Goal: Task Accomplishment & Management: Use online tool/utility

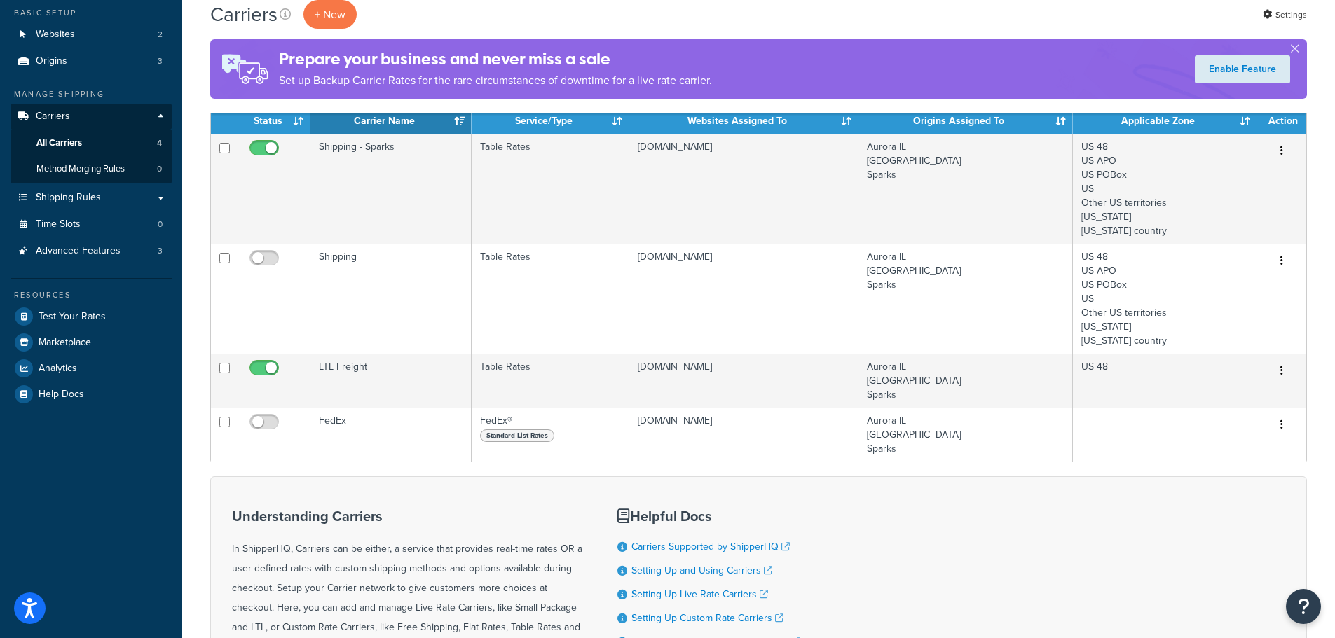
scroll to position [140, 0]
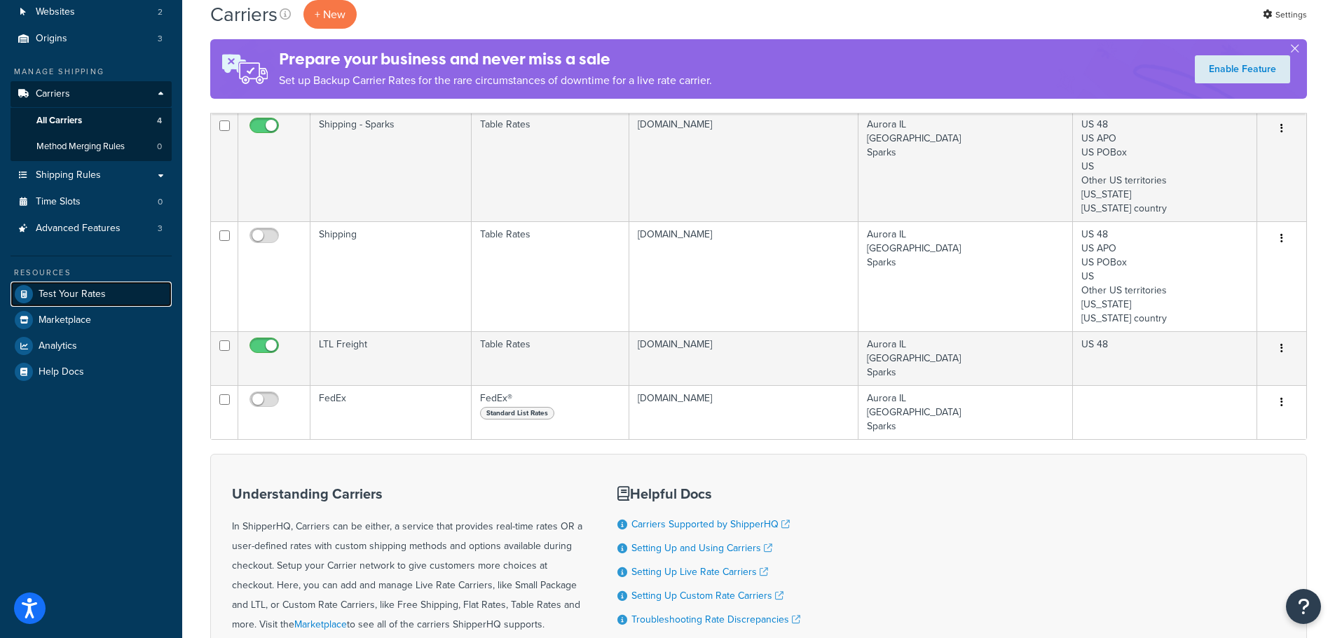
click at [78, 289] on span "Test Your Rates" at bounding box center [72, 295] width 67 height 12
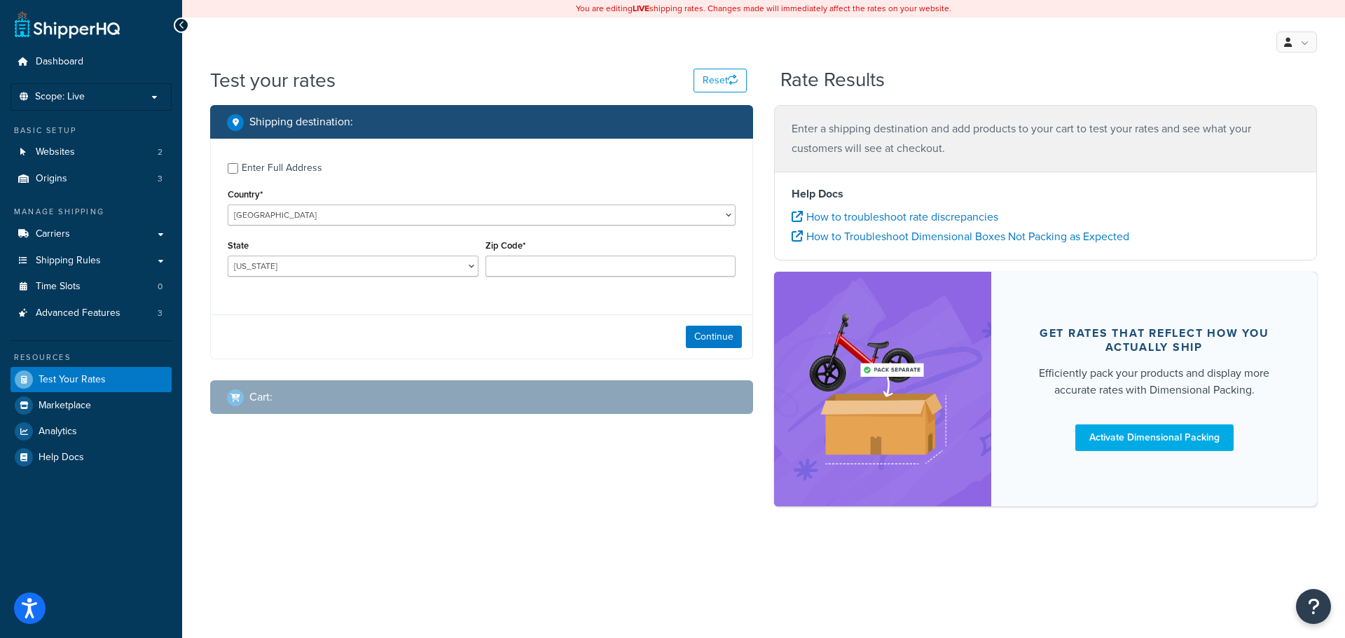
click at [371, 279] on div "State Alabama Alaska American Samoa Arizona Arkansas Armed Forces Americas Arme…" at bounding box center [353, 261] width 258 height 51
click at [374, 268] on select "Alabama Alaska American Samoa Arizona Arkansas Armed Forces Americas Armed Forc…" at bounding box center [353, 266] width 251 height 21
select select "FL"
click at [228, 256] on select "Alabama Alaska American Samoa Arizona Arkansas Armed Forces Americas Armed Forc…" at bounding box center [353, 266] width 251 height 21
click at [544, 273] on input "Zip Code*" at bounding box center [610, 266] width 251 height 21
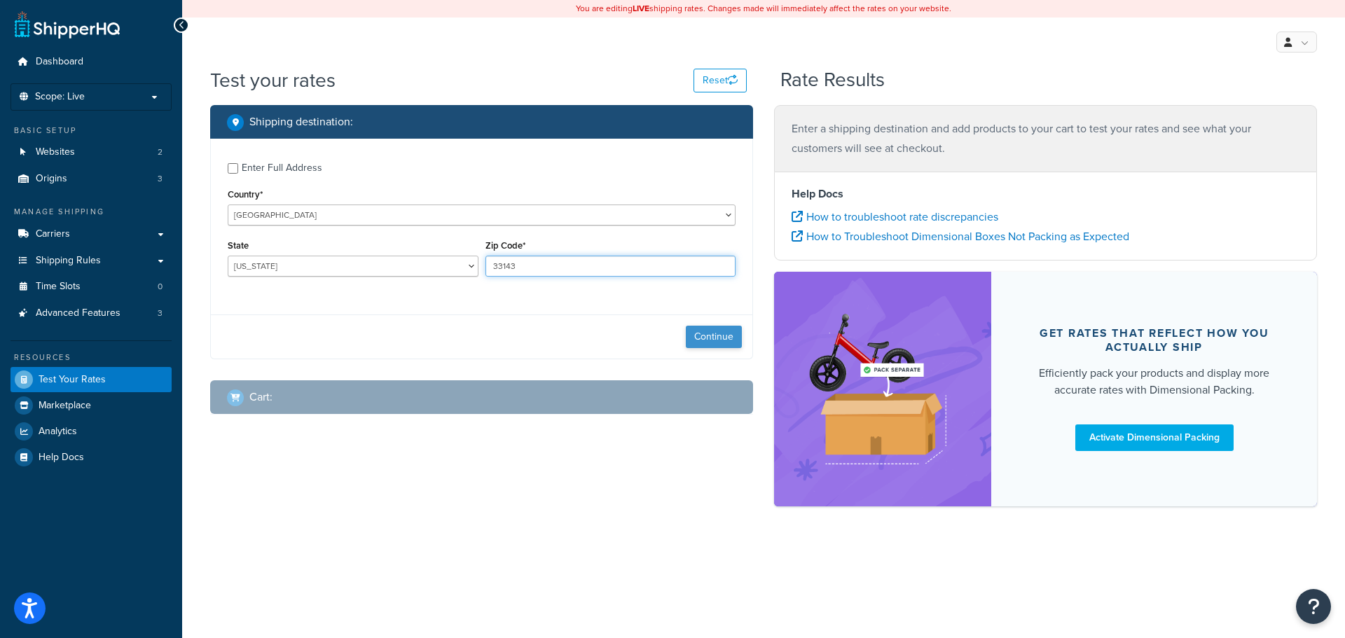
type input "33143"
click at [688, 335] on button "Continue" at bounding box center [714, 337] width 56 height 22
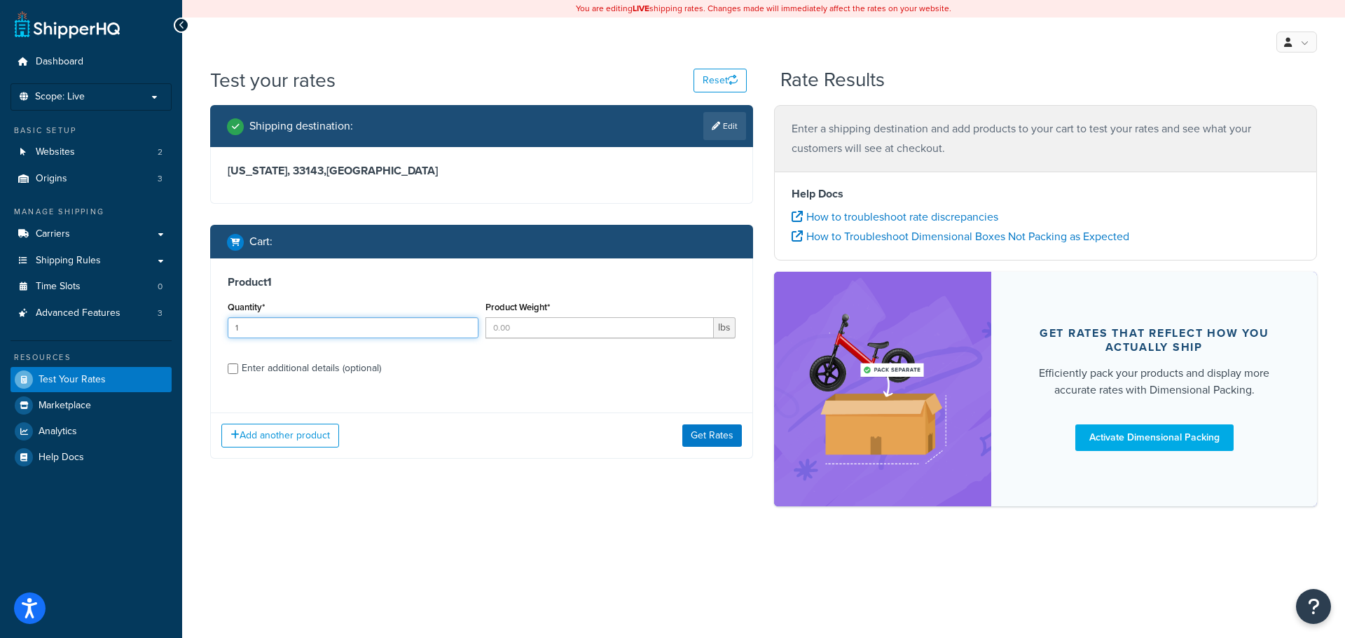
type input "1"
click at [465, 326] on input "1" at bounding box center [353, 327] width 251 height 21
type input "1"
click at [703, 323] on input "1" at bounding box center [599, 327] width 229 height 21
click at [251, 366] on div "Enter additional details (optional)" at bounding box center [311, 369] width 139 height 20
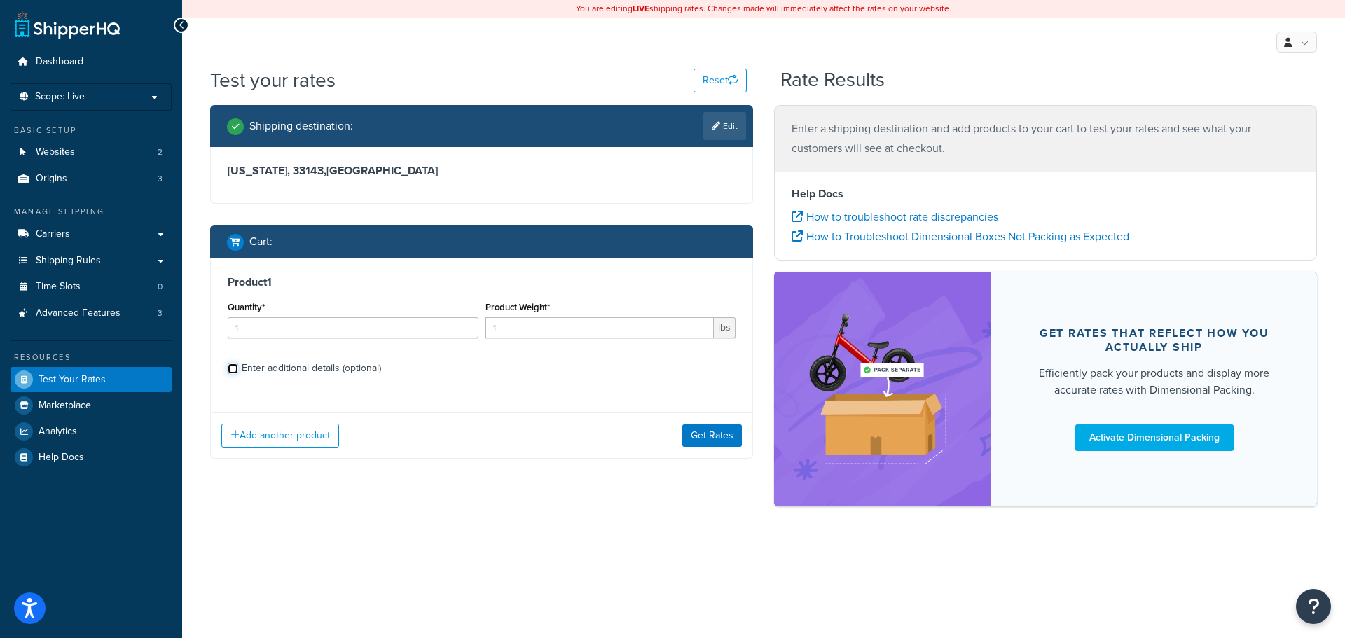
click at [238, 366] on input "Enter additional details (optional)" at bounding box center [233, 369] width 11 height 11
checkbox input "true"
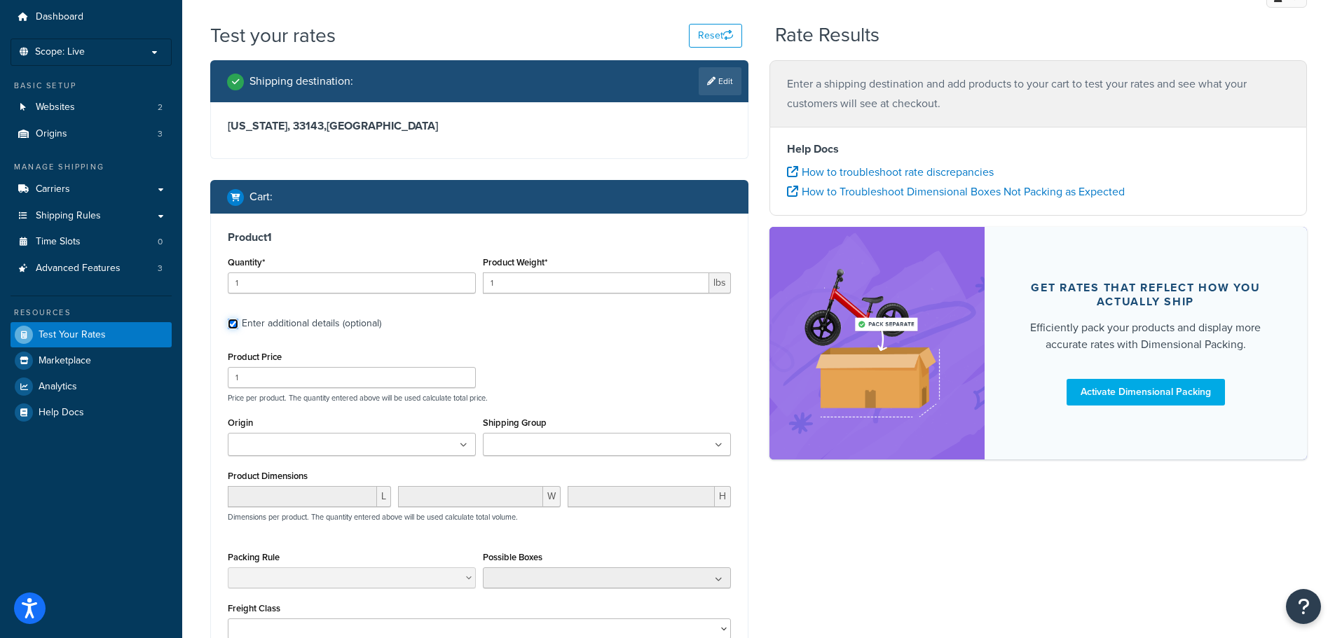
scroll to position [70, 0]
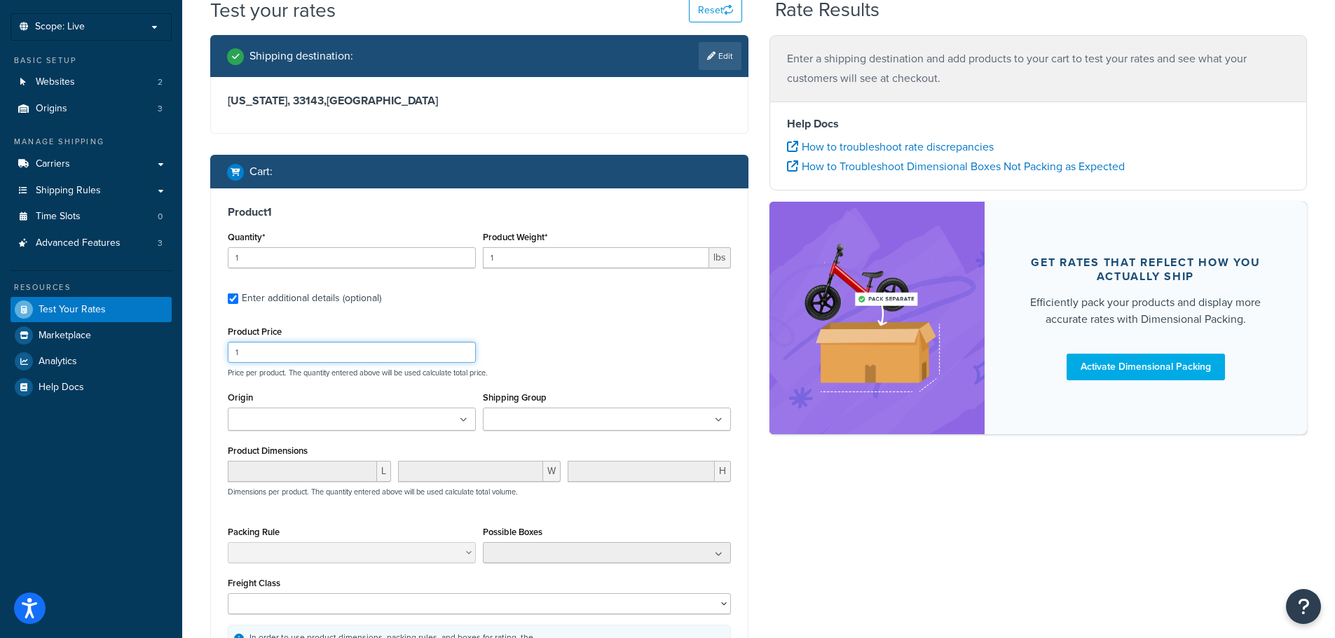
click at [322, 347] on input "1" at bounding box center [352, 352] width 248 height 21
drag, startPoint x: 323, startPoint y: 347, endPoint x: 207, endPoint y: 347, distance: 116.3
click at [207, 347] on div "Shipping destination : Edit Florida, 33143 , United States Cart : Product 1 Qua…" at bounding box center [479, 396] width 559 height 722
type input "800"
click at [462, 420] on icon at bounding box center [464, 420] width 6 height 8
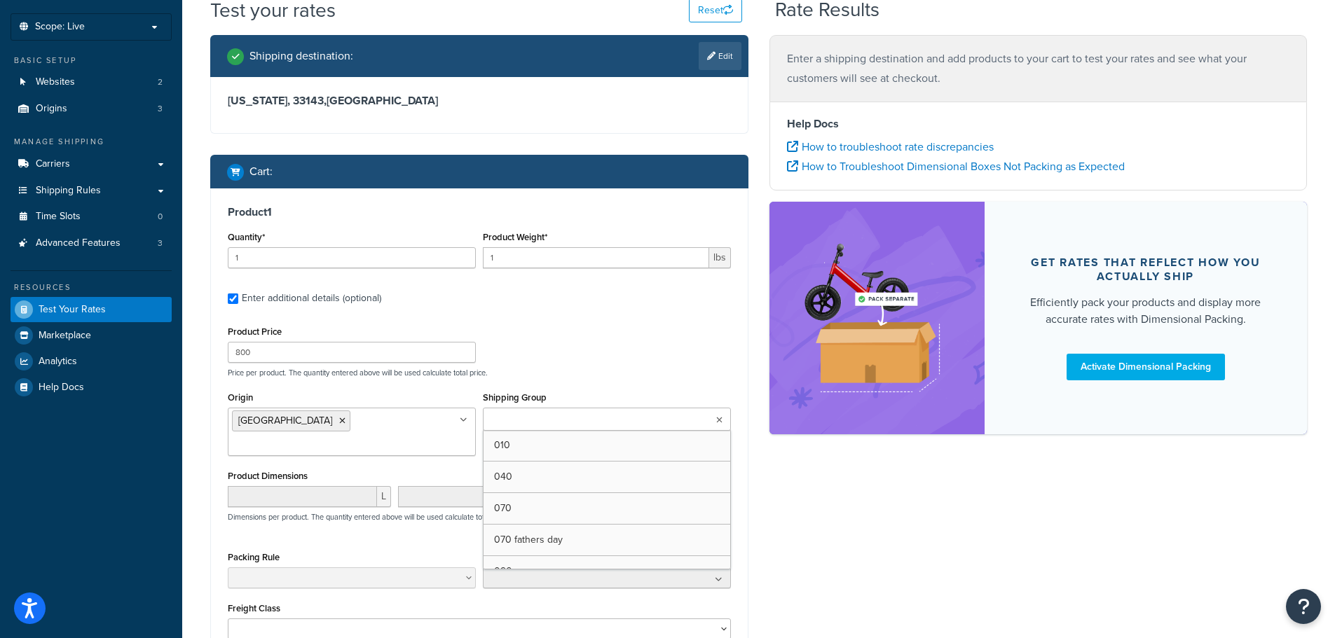
click at [705, 418] on ul at bounding box center [607, 419] width 248 height 23
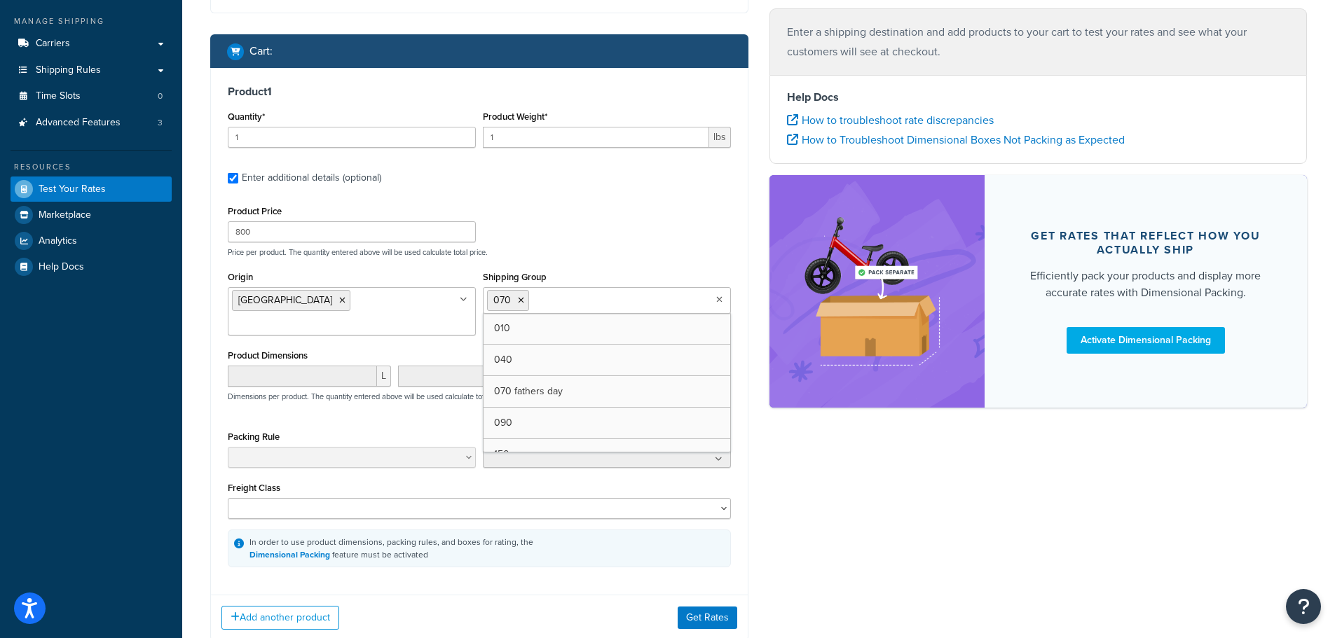
scroll to position [210, 0]
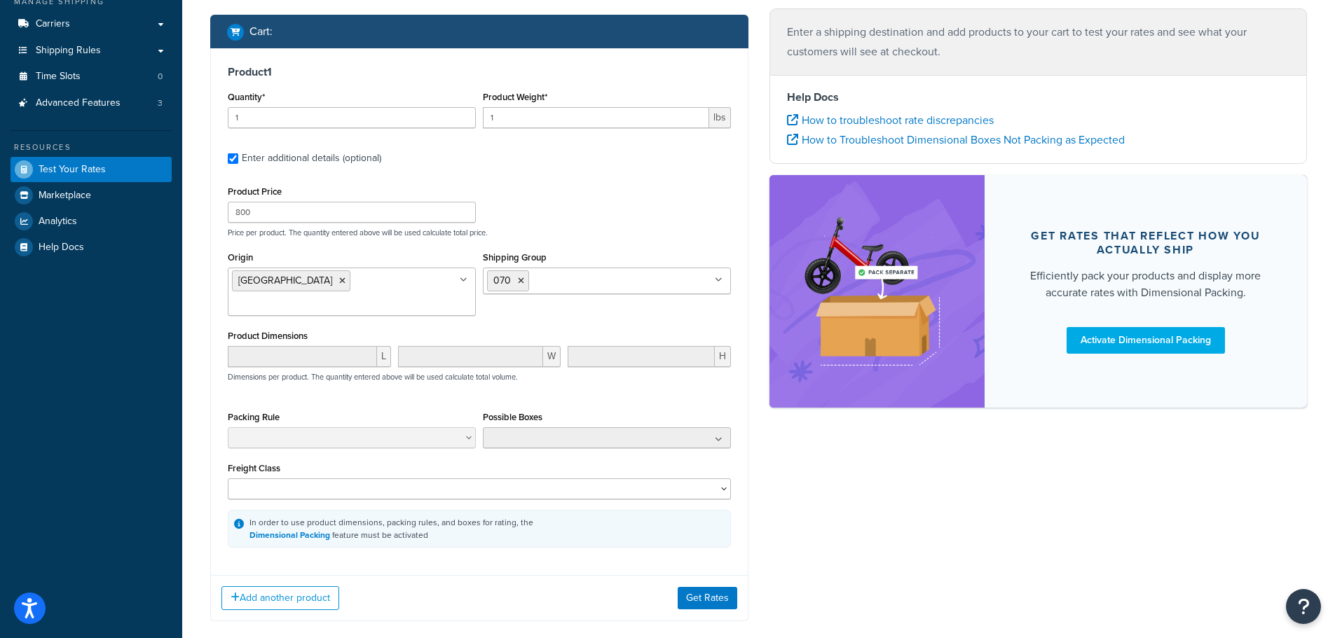
click at [366, 373] on div "L W H Dimensions per product. The quantity entered above will be used calculate…" at bounding box center [479, 371] width 510 height 51
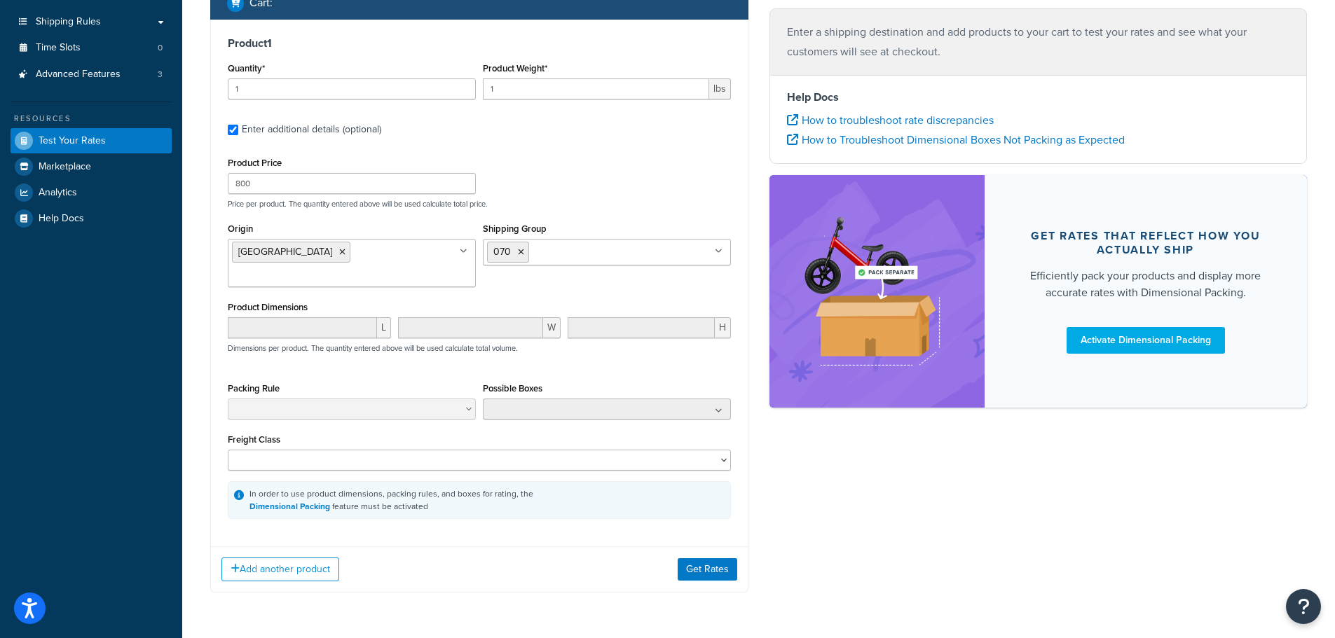
scroll to position [263, 0]
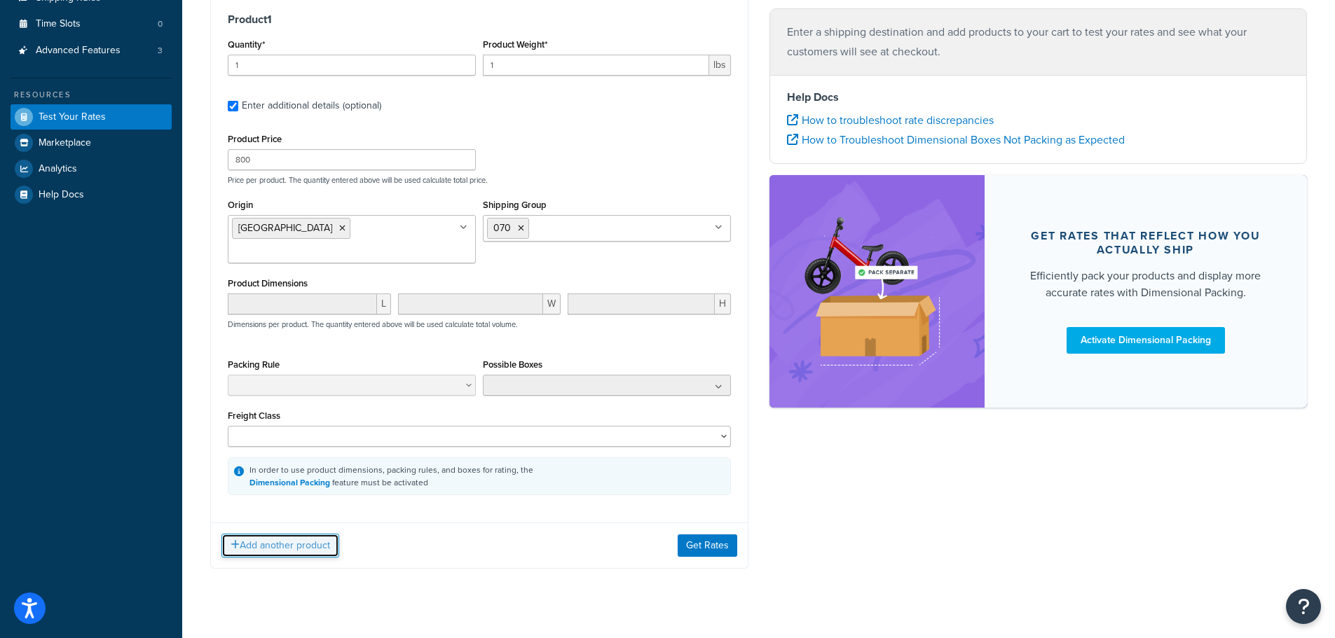
click at [297, 534] on button "Add another product" at bounding box center [280, 546] width 118 height 24
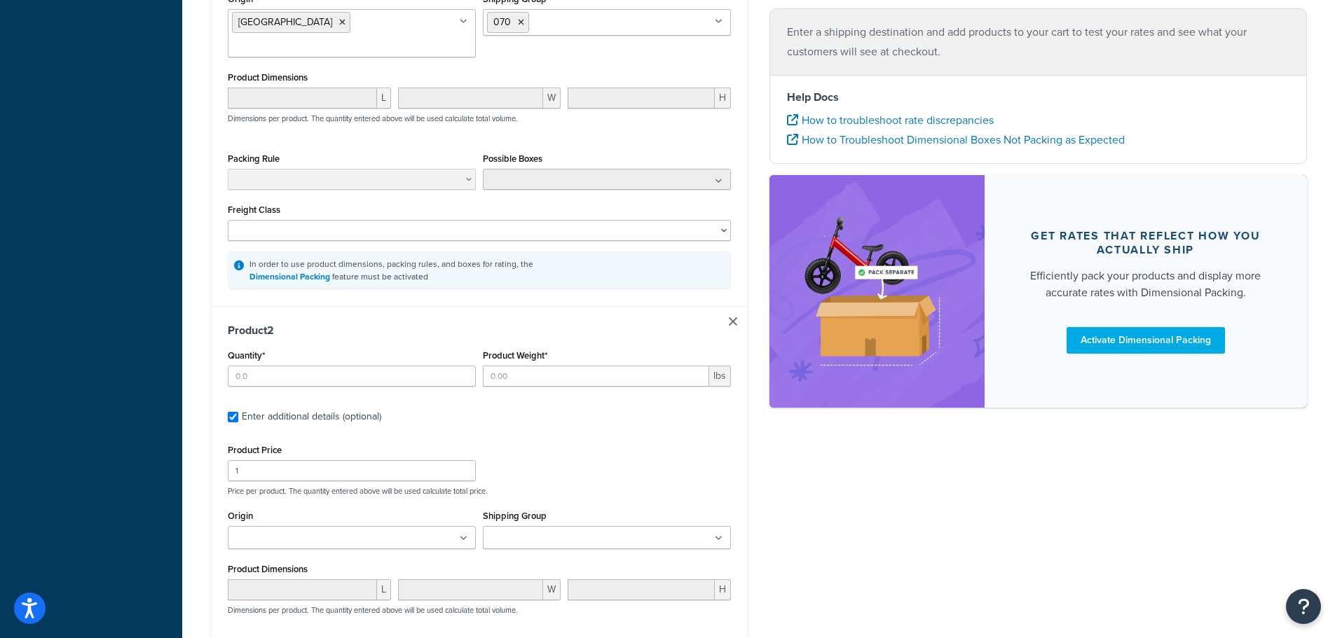
scroll to position [473, 0]
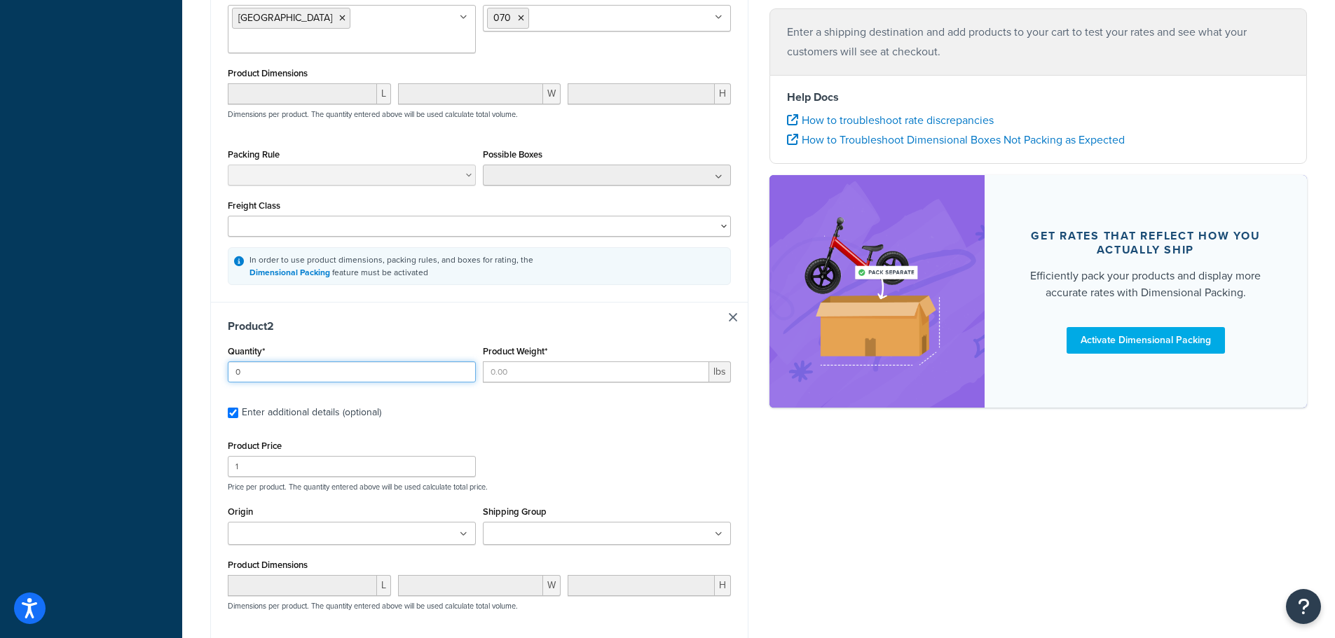
click at [460, 361] on input "0" at bounding box center [352, 371] width 248 height 21
type input "1"
click at [463, 361] on input "1" at bounding box center [352, 371] width 248 height 21
click at [693, 361] on input "0" at bounding box center [596, 371] width 226 height 21
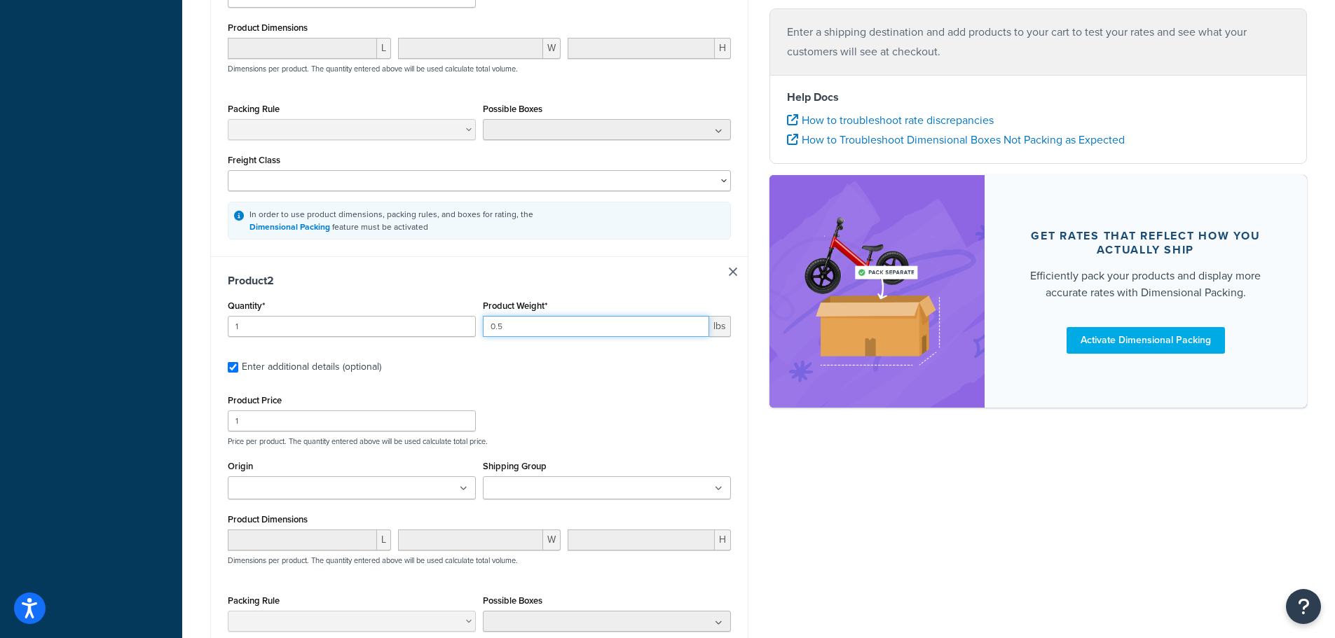
scroll to position [543, 0]
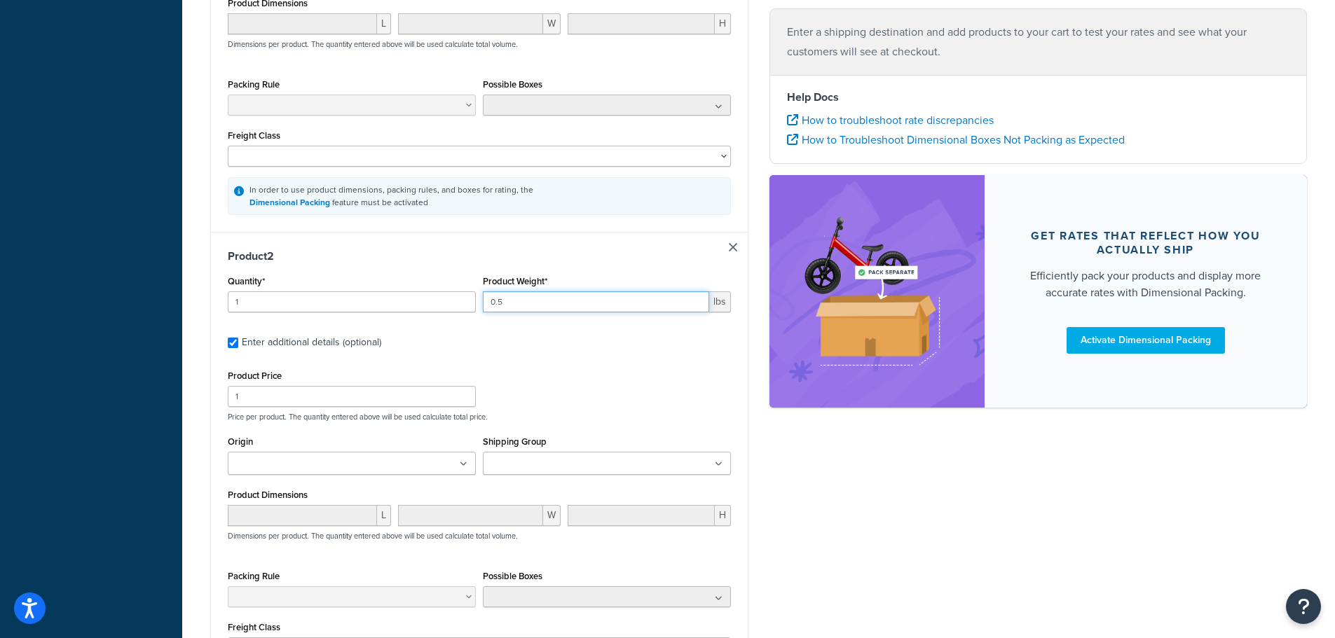
type input "0.5"
type input "0"
click at [460, 386] on input "0" at bounding box center [352, 396] width 248 height 21
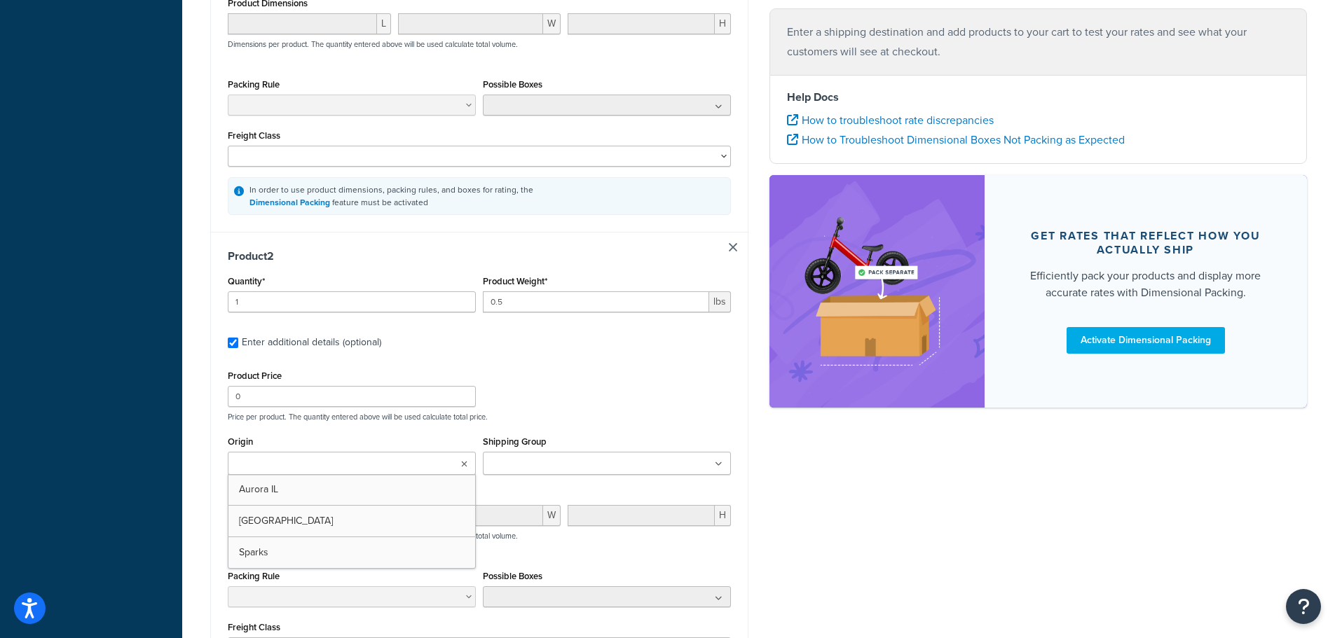
click at [419, 452] on ul at bounding box center [352, 463] width 248 height 23
click at [733, 435] on div "Product 2 Quantity* 1 Product Weight* 0.5 lbs Enter additional details (optiona…" at bounding box center [479, 479] width 537 height 495
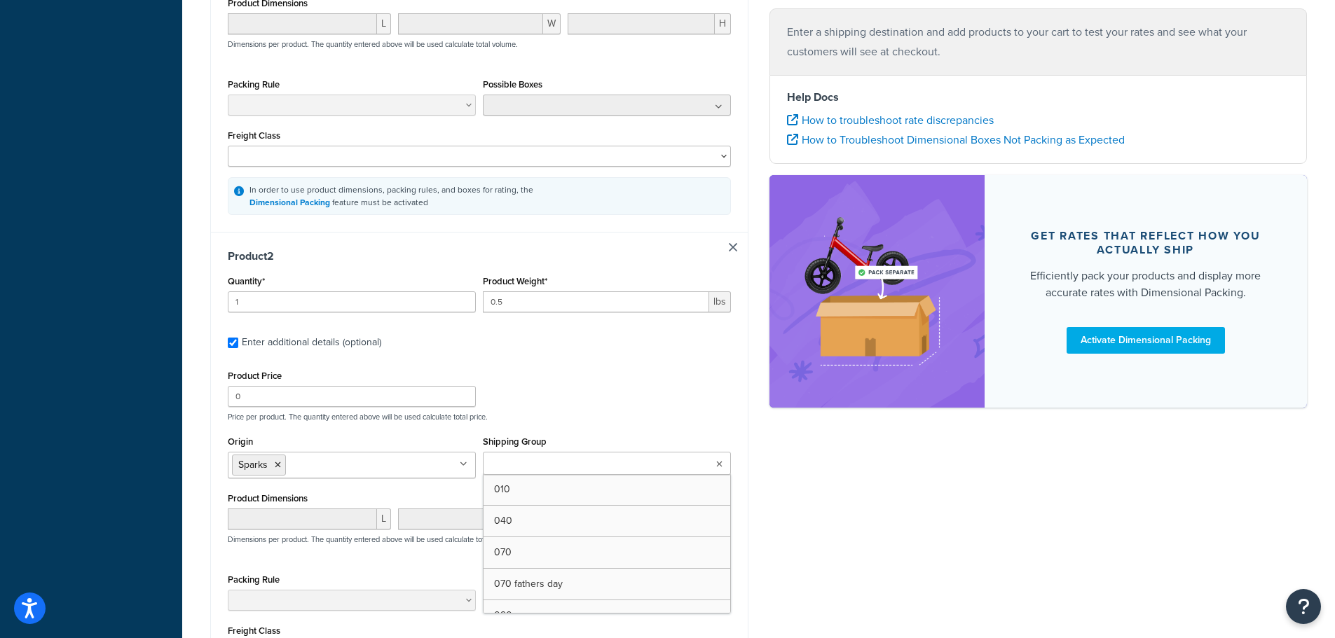
click at [705, 452] on ul at bounding box center [607, 463] width 248 height 23
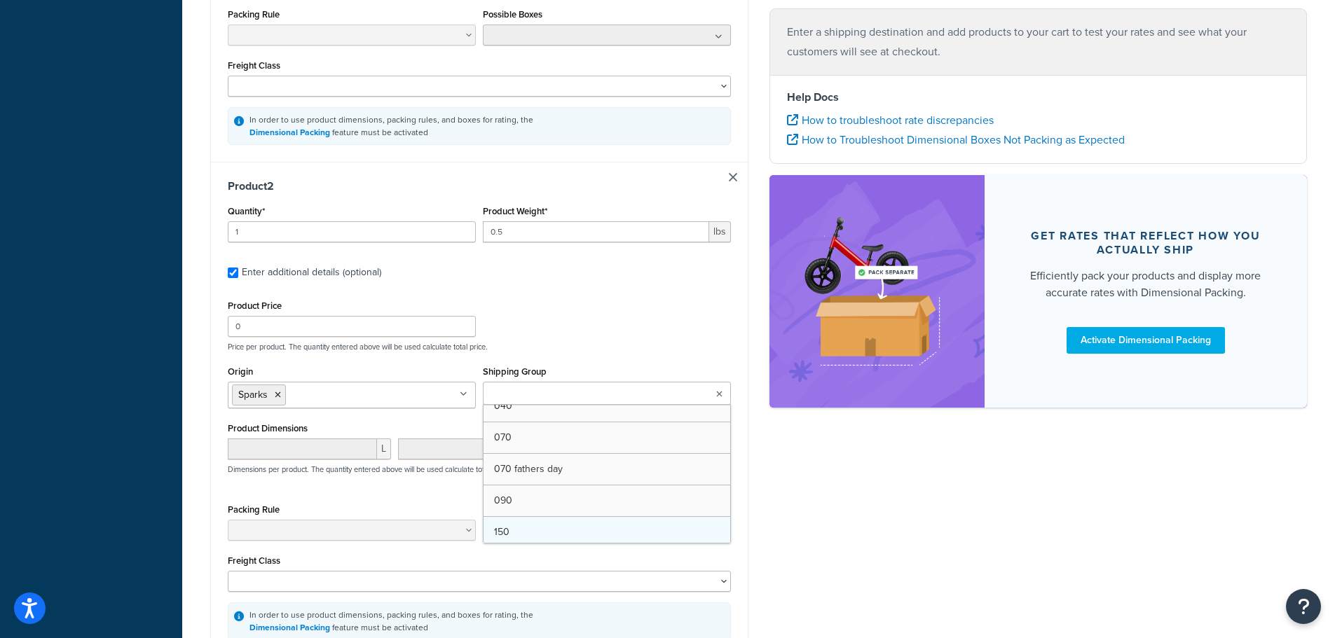
scroll to position [36, 0]
click at [182, 475] on div "Test your rates Reset Rate Results Shipping destination : Edit Florida, 33143 ,…" at bounding box center [758, 112] width 1152 height 1316
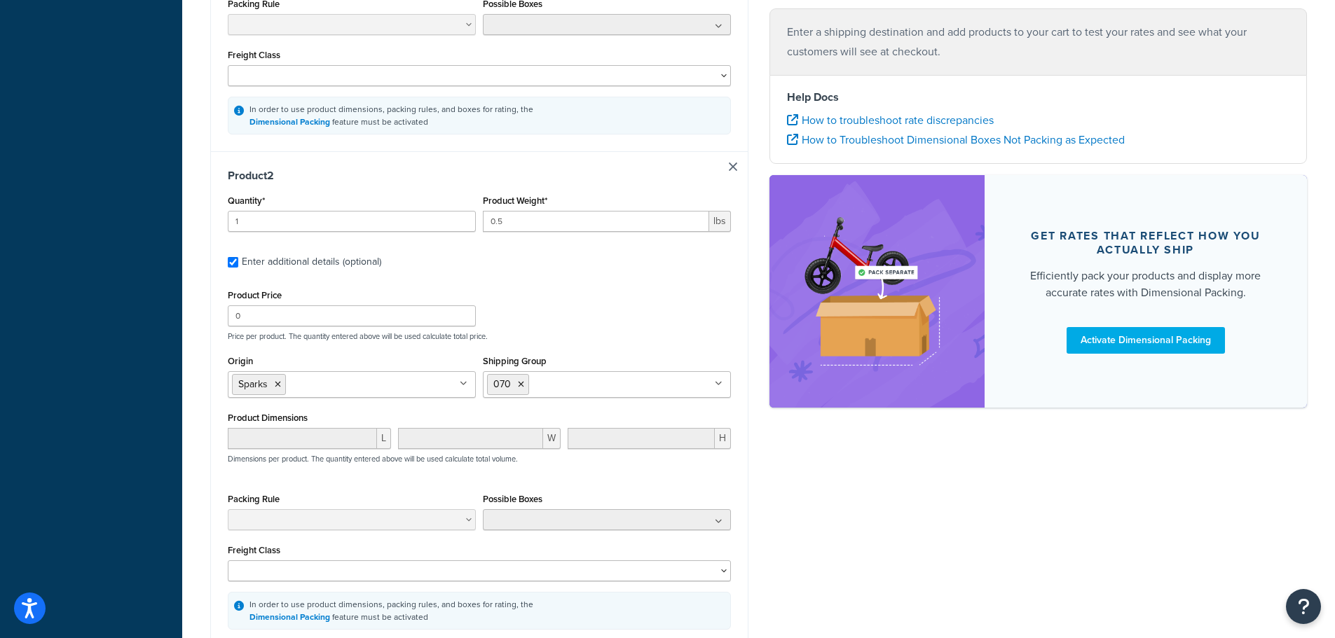
scroll to position [618, 0]
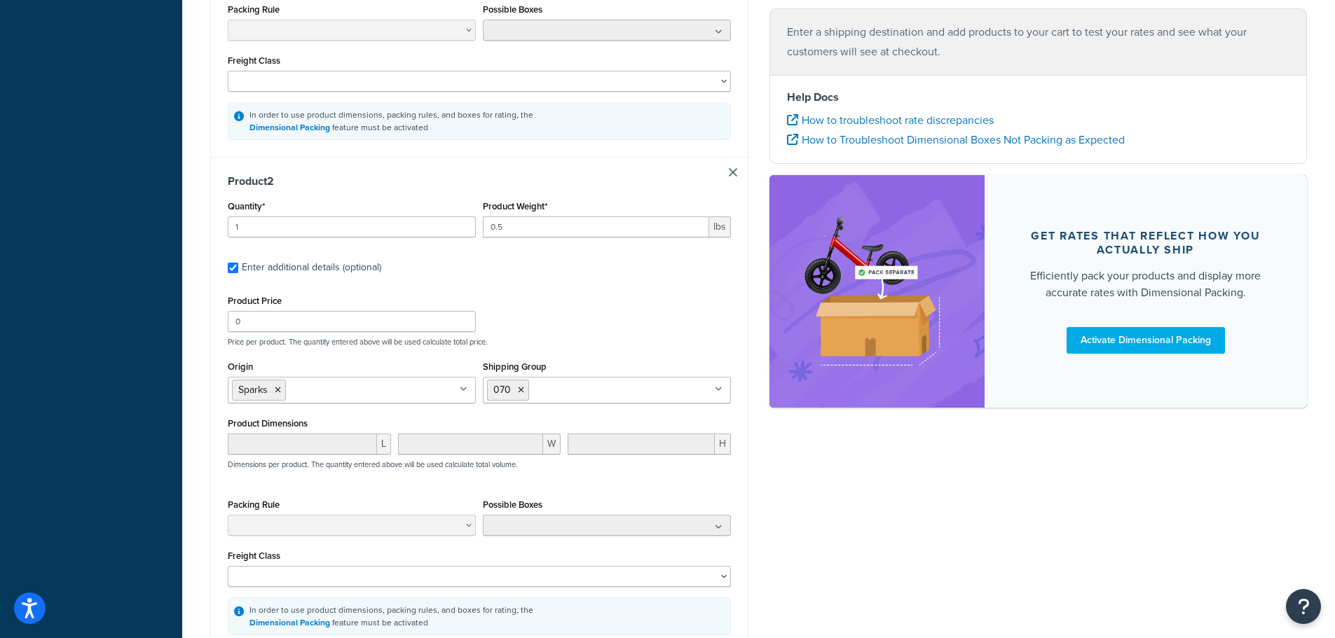
click at [621, 357] on div "Shipping Group 070 010 040 070 fathers day 090 150 40 Fathers Day Express Shipp…" at bounding box center [607, 380] width 248 height 46
click at [611, 382] on input "Shipping Group" at bounding box center [594, 389] width 124 height 15
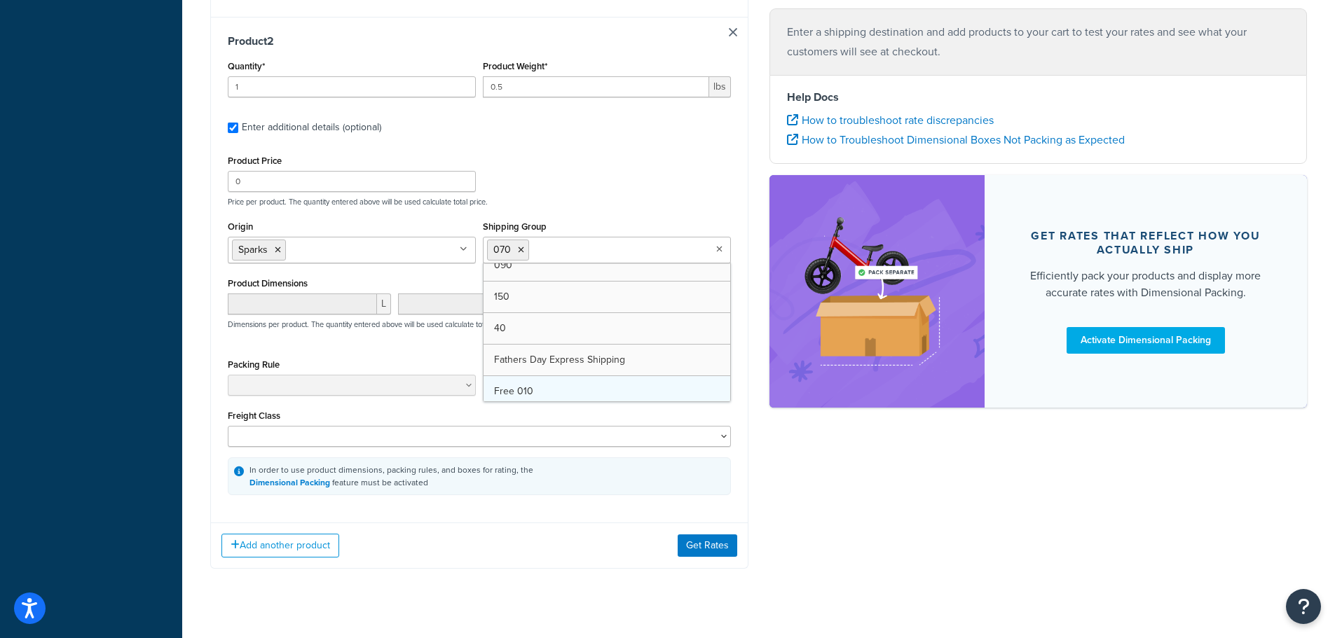
scroll to position [4, 0]
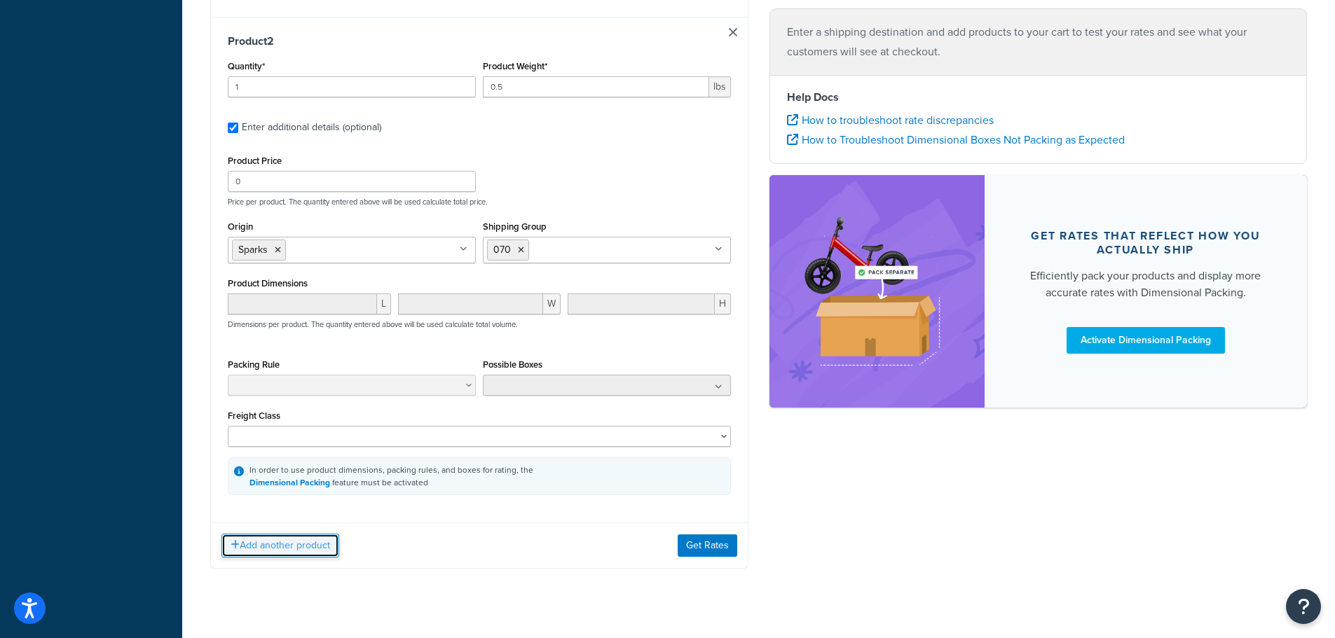
click at [277, 534] on button "Add another product" at bounding box center [280, 546] width 118 height 24
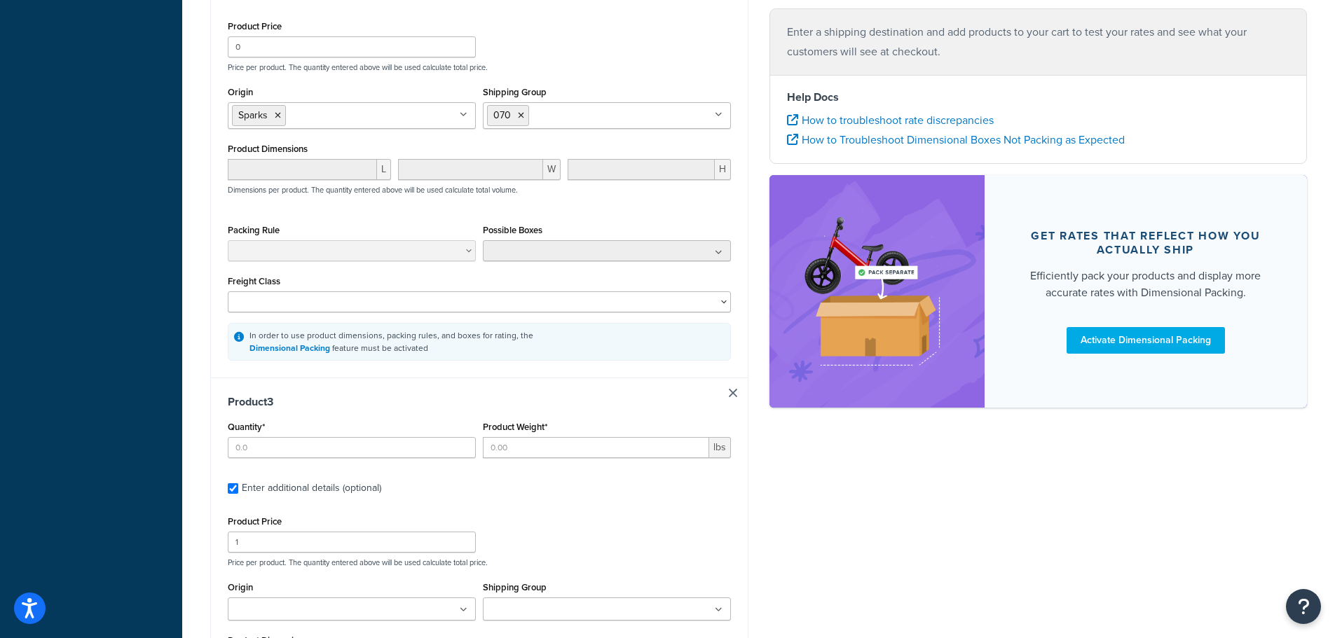
scroll to position [898, 0]
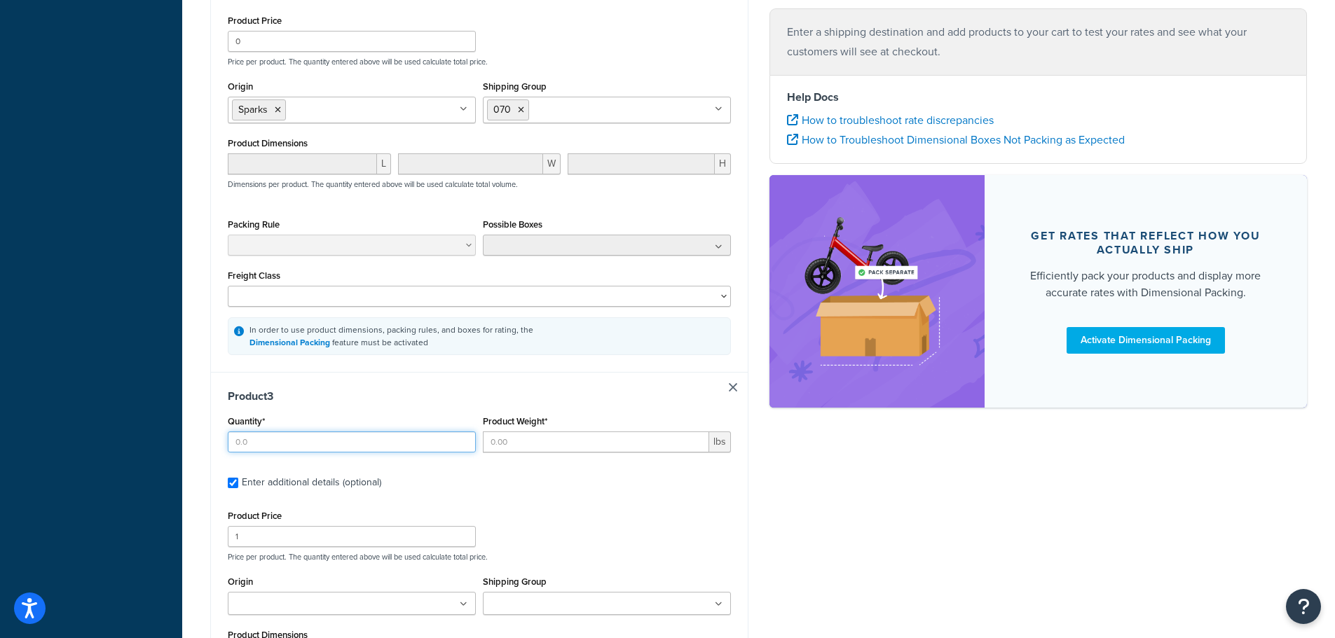
drag, startPoint x: 315, startPoint y: 418, endPoint x: 337, endPoint y: 421, distance: 22.6
click at [320, 432] on input "Quantity*" at bounding box center [352, 442] width 248 height 21
drag, startPoint x: 462, startPoint y: 418, endPoint x: 479, endPoint y: 418, distance: 16.8
type input "1"
click at [463, 432] on input "1" at bounding box center [352, 442] width 248 height 21
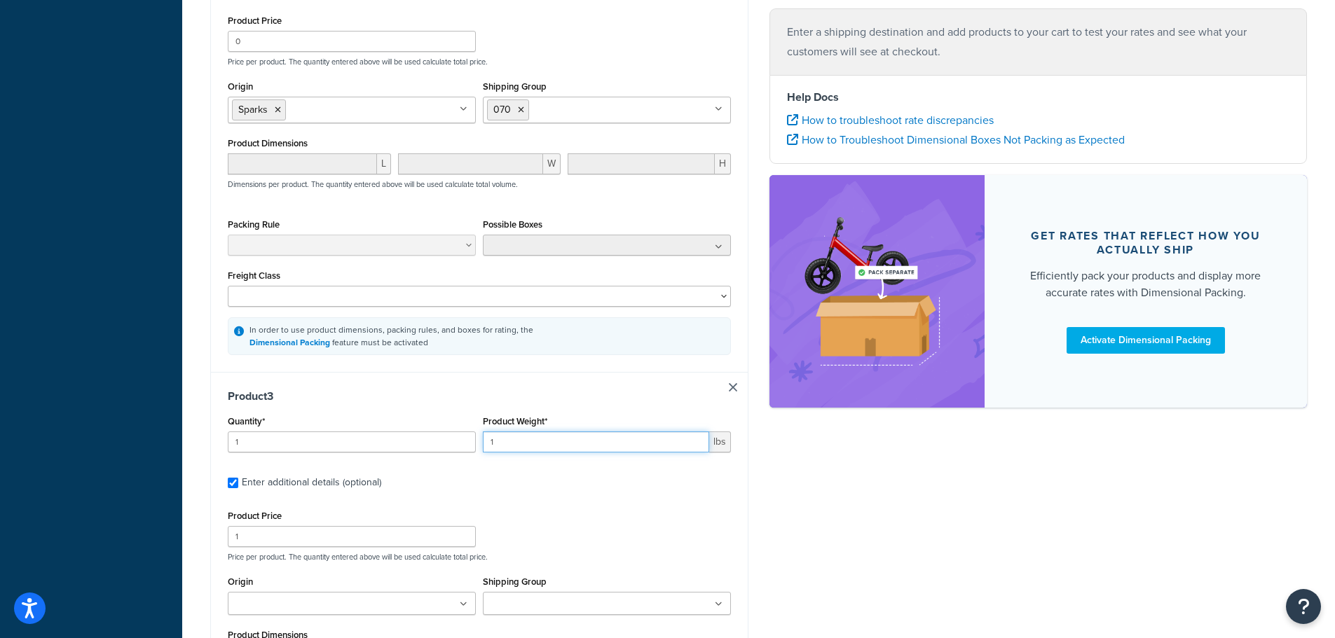
type input "1"
click at [694, 432] on input "1" at bounding box center [596, 442] width 226 height 21
click at [259, 526] on input "1" at bounding box center [352, 536] width 248 height 21
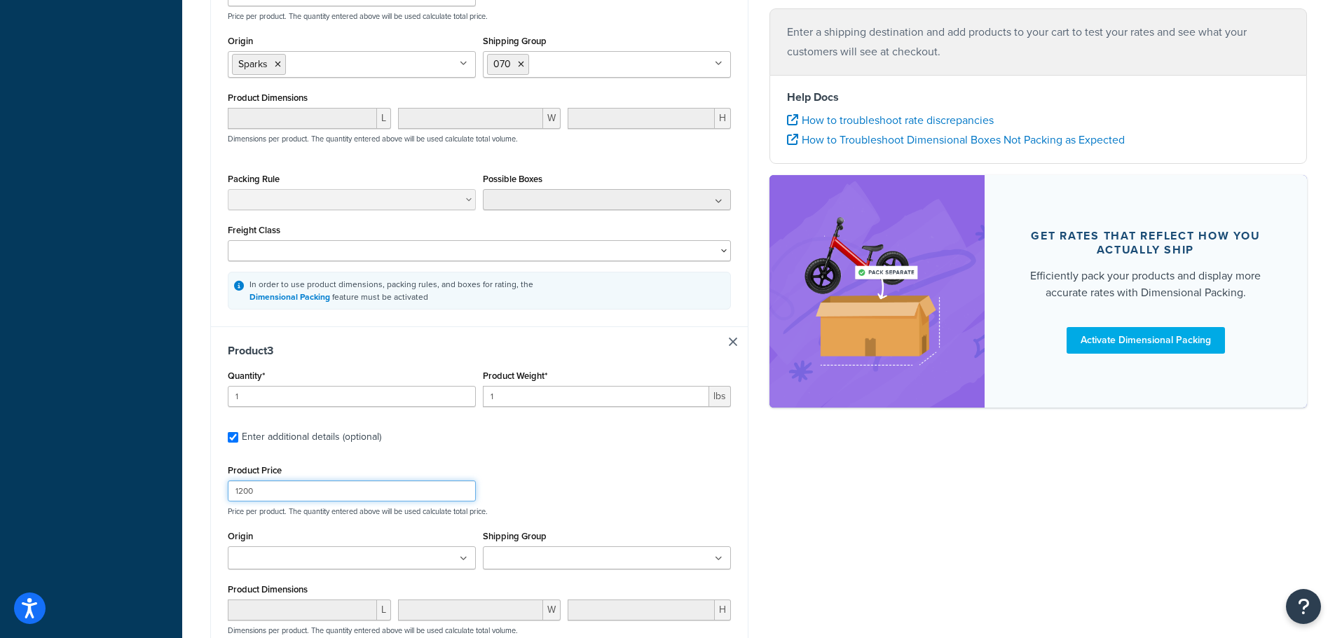
scroll to position [968, 0]
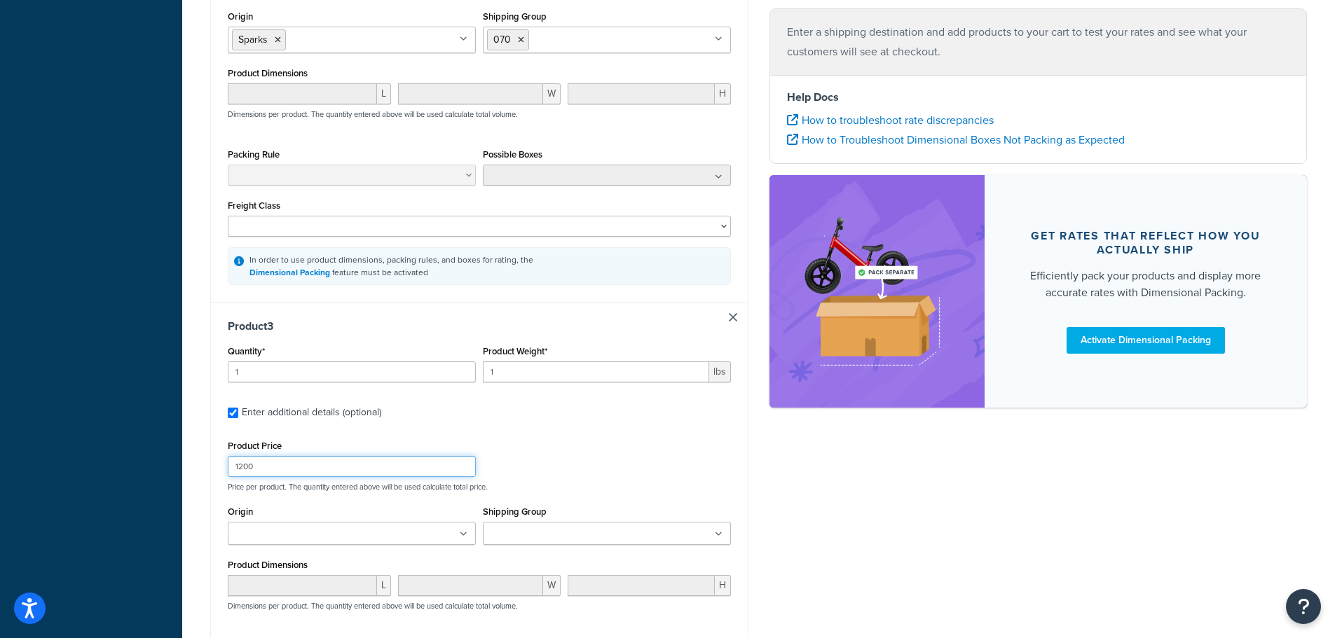
type input "1200"
click at [376, 522] on ul at bounding box center [352, 533] width 248 height 23
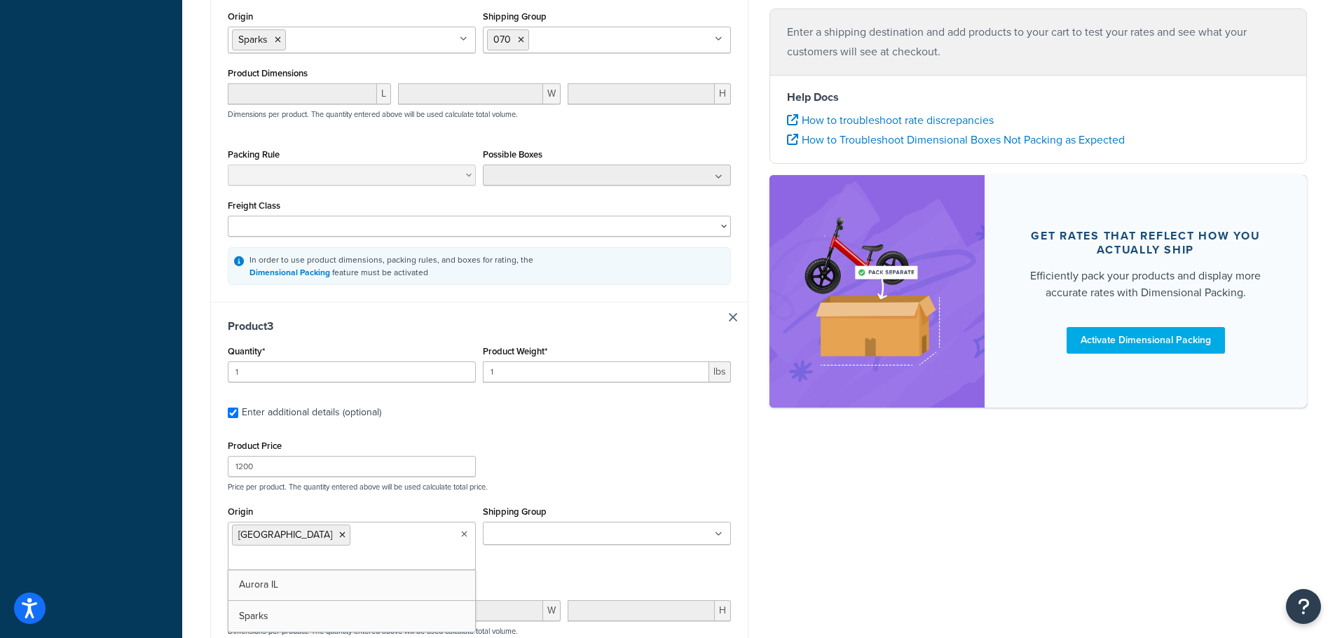
click at [558, 522] on ul at bounding box center [607, 533] width 248 height 23
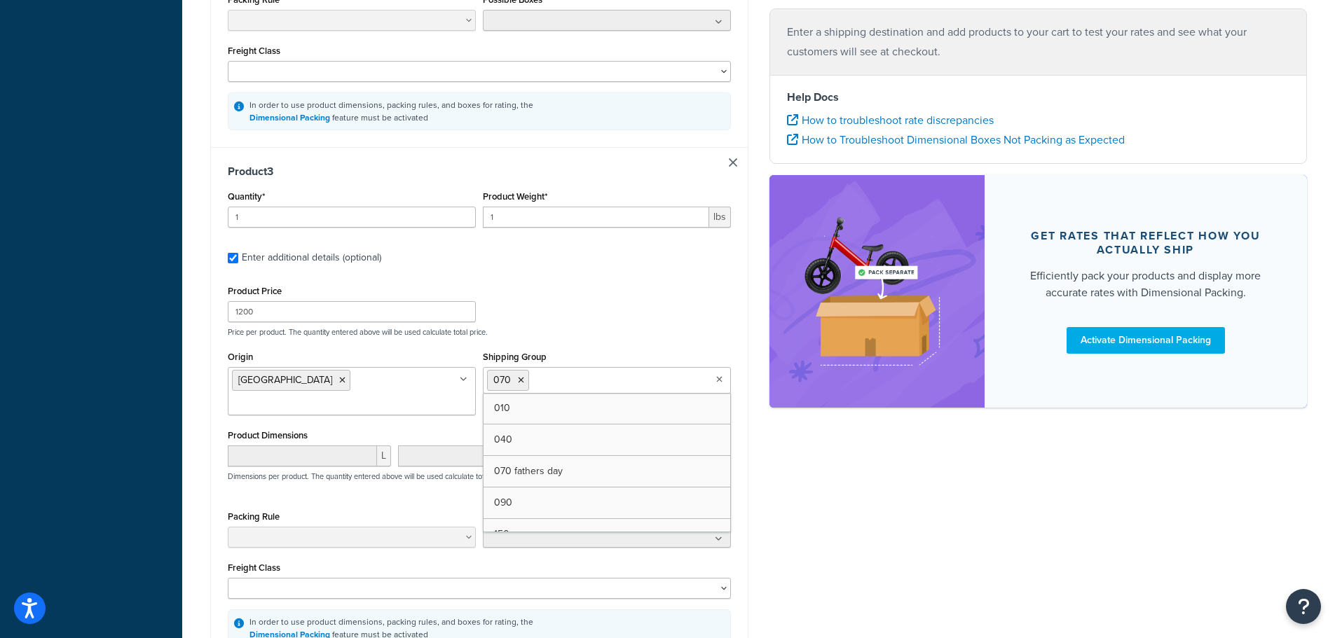
scroll to position [1178, 0]
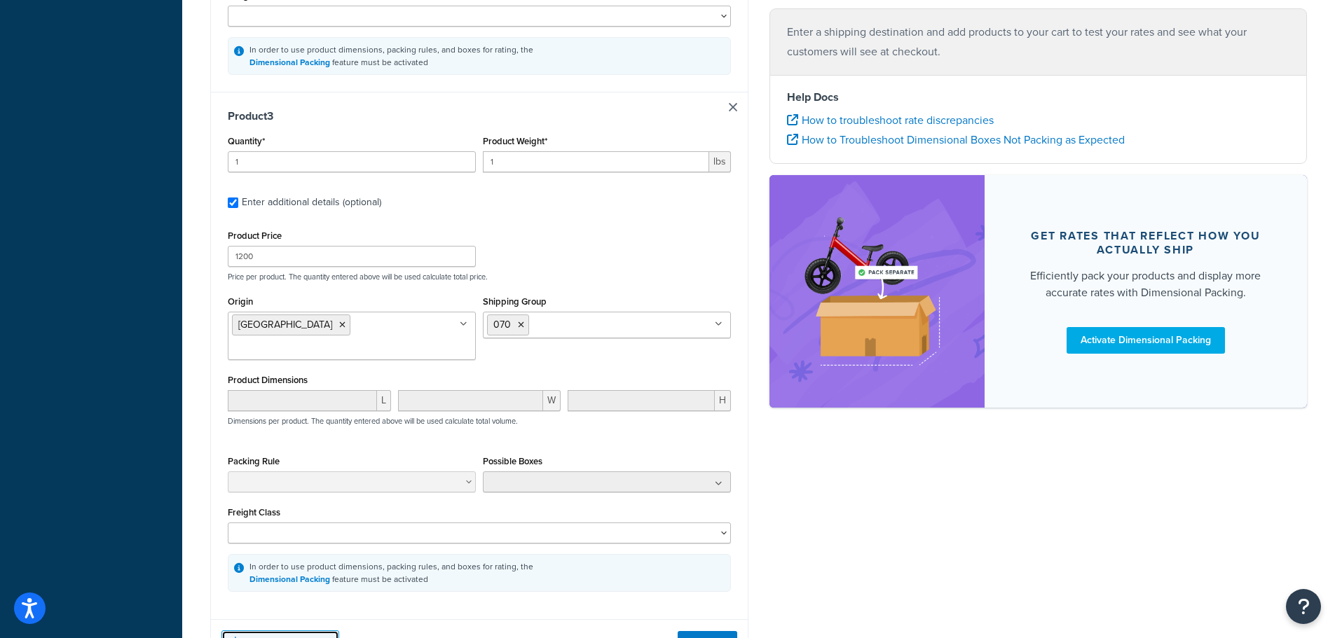
drag, startPoint x: 253, startPoint y: 595, endPoint x: 287, endPoint y: 584, distance: 35.4
click at [259, 630] on button "Add another product" at bounding box center [280, 642] width 118 height 24
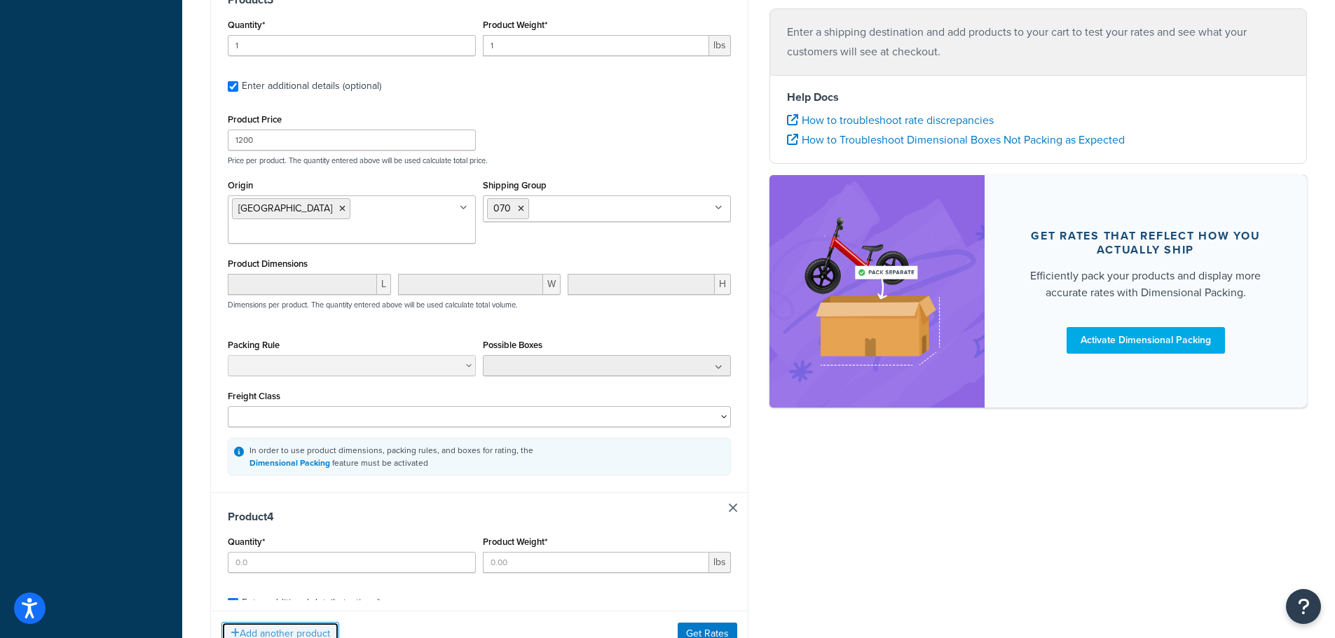
scroll to position [1308, 0]
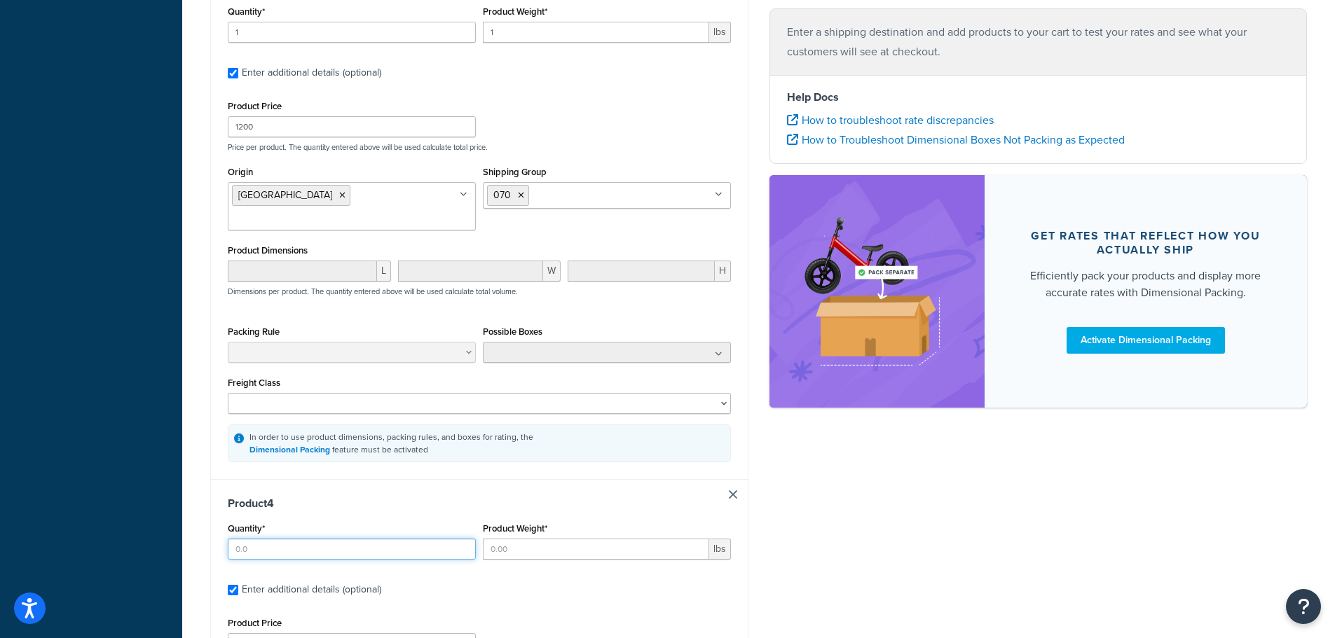
click at [359, 539] on input "Quantity*" at bounding box center [352, 549] width 248 height 21
type input "1"
click at [461, 539] on input "1" at bounding box center [352, 549] width 248 height 21
click at [698, 539] on input "1" at bounding box center [596, 549] width 226 height 21
click at [698, 539] on input "2" at bounding box center [596, 549] width 226 height 21
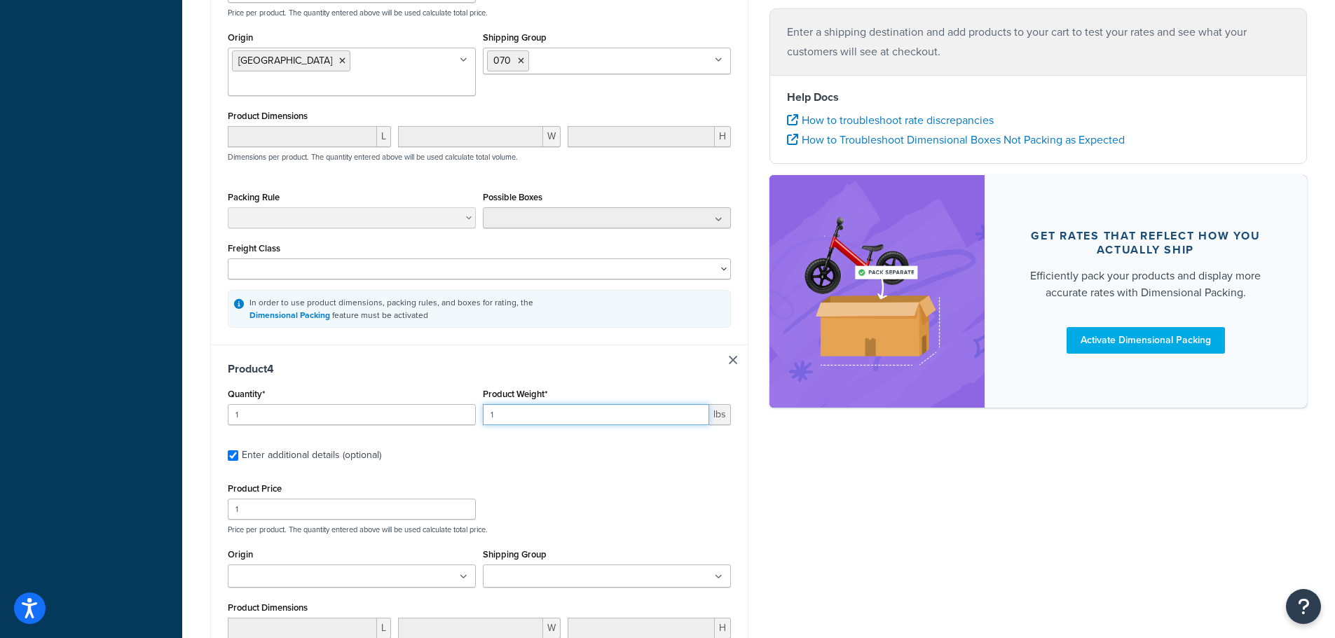
scroll to position [1448, 0]
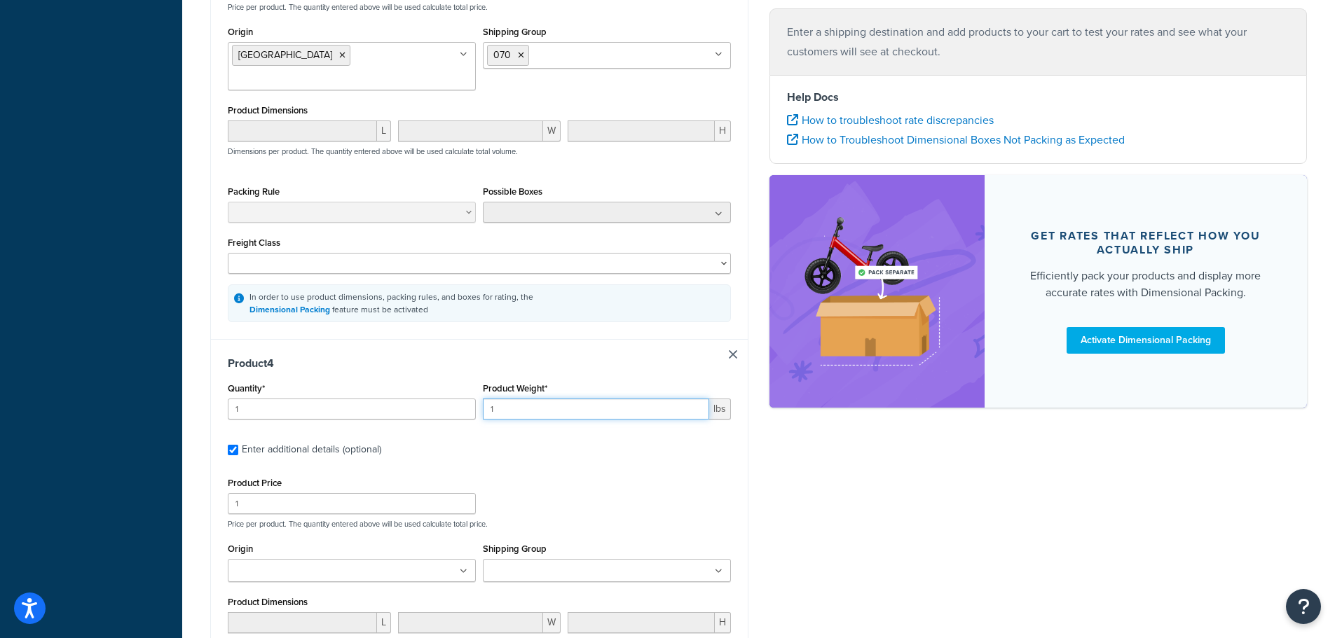
type input "1"
click at [259, 493] on input "1" at bounding box center [352, 503] width 248 height 21
type input "385"
click at [429, 559] on ul at bounding box center [352, 570] width 248 height 23
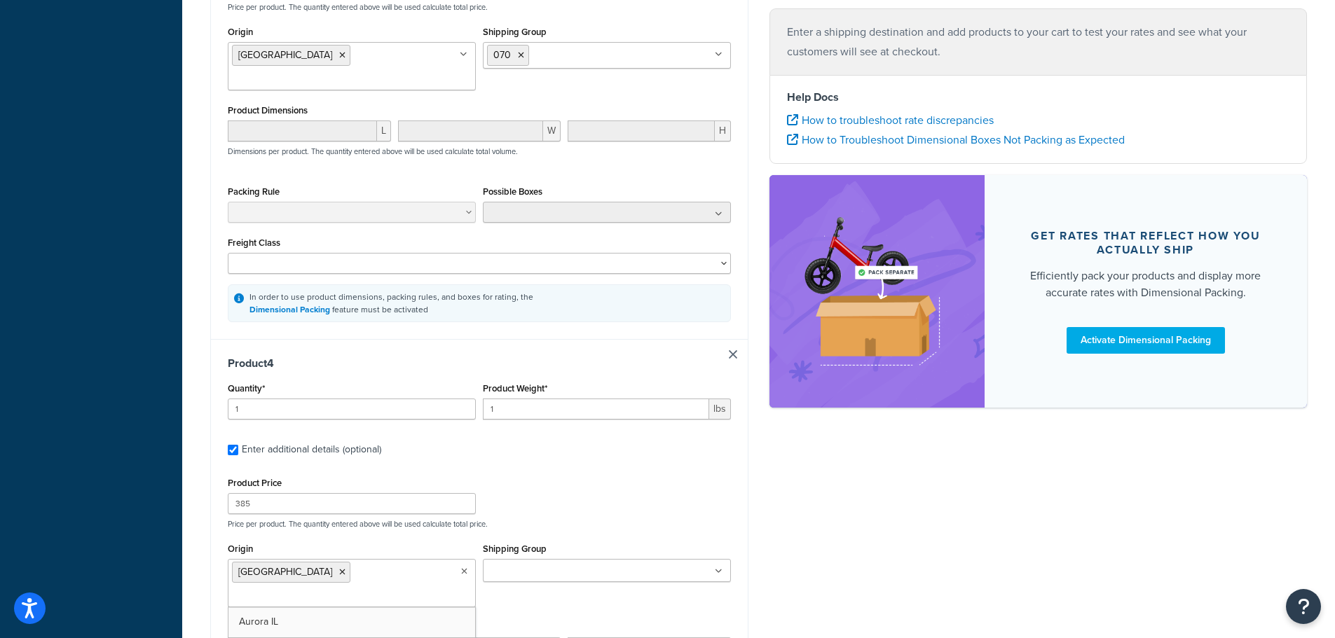
drag, startPoint x: 389, startPoint y: 579, endPoint x: 558, endPoint y: 559, distance: 170.0
click at [707, 559] on ul at bounding box center [607, 570] width 248 height 23
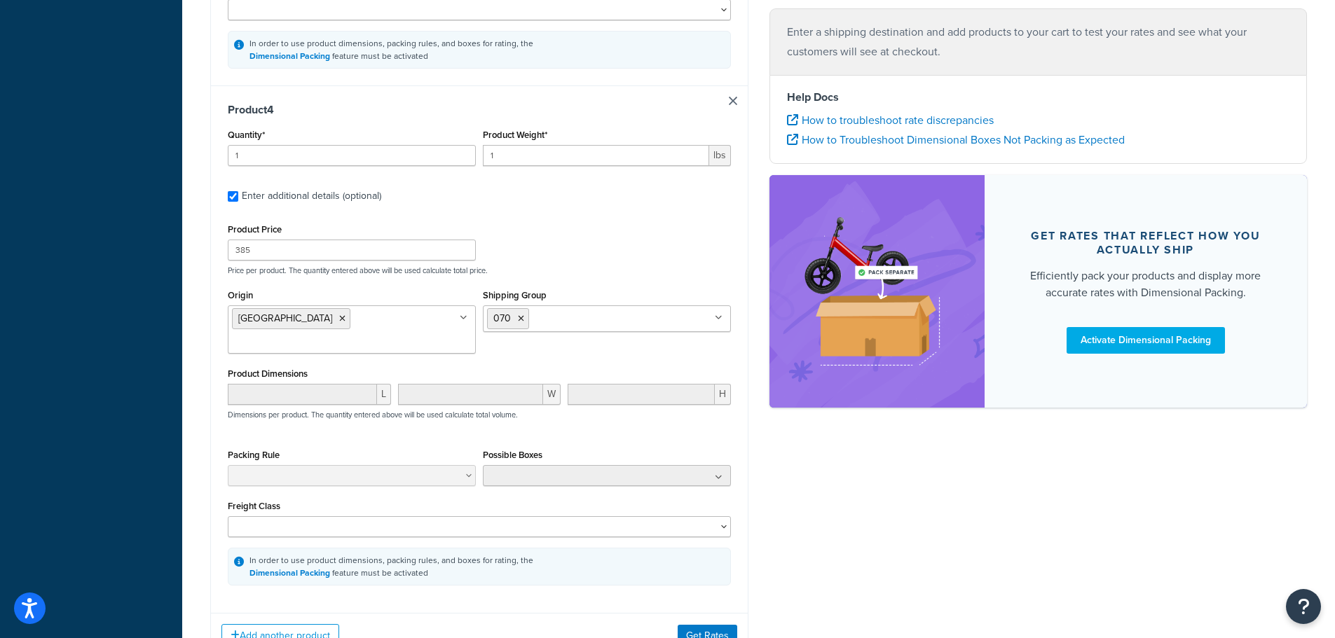
scroll to position [1749, 0]
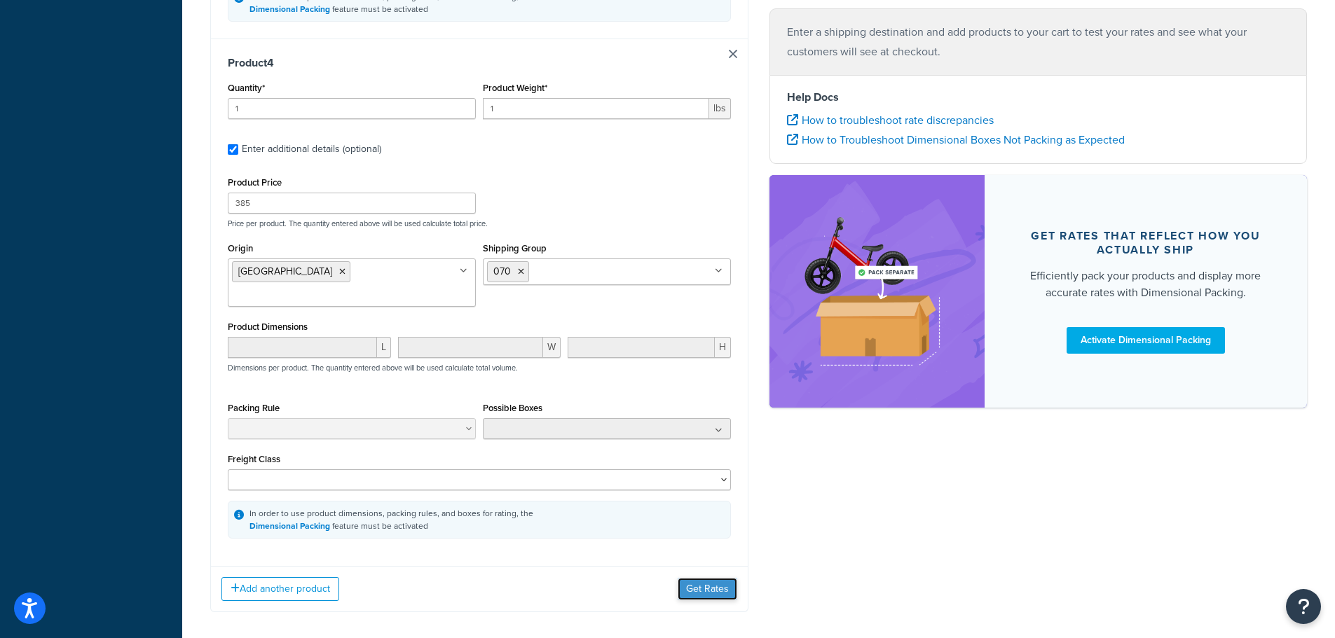
click at [715, 578] on button "Get Rates" at bounding box center [707, 589] width 60 height 22
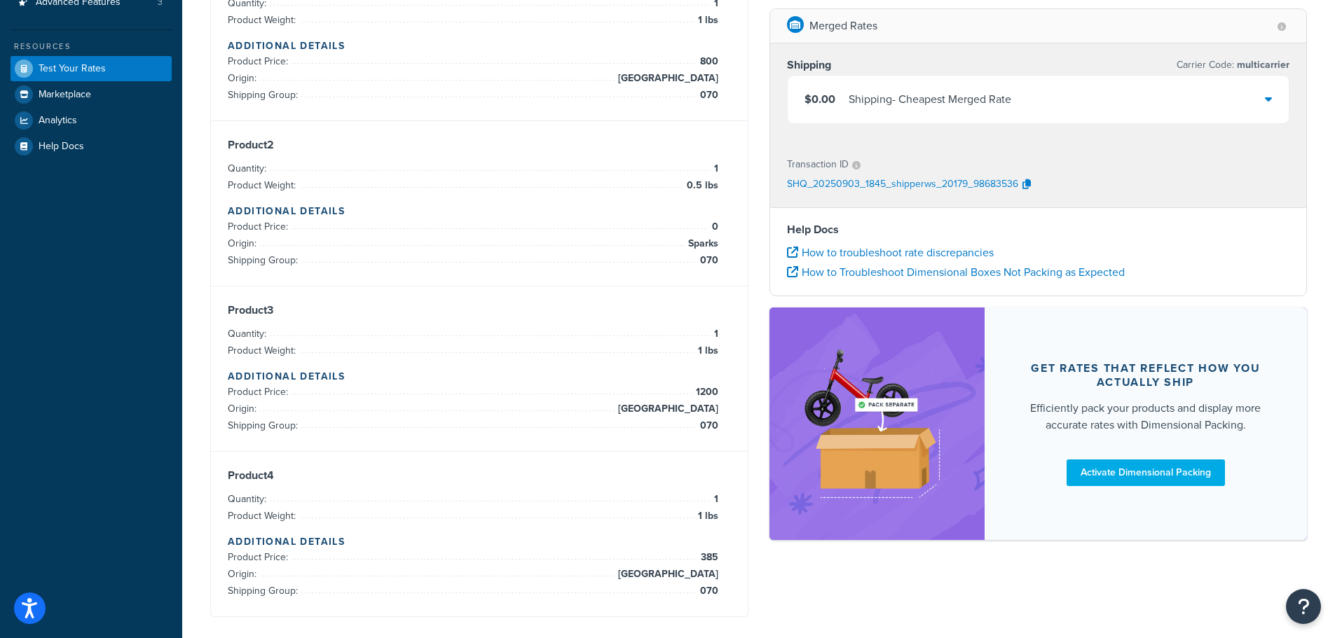
scroll to position [0, 0]
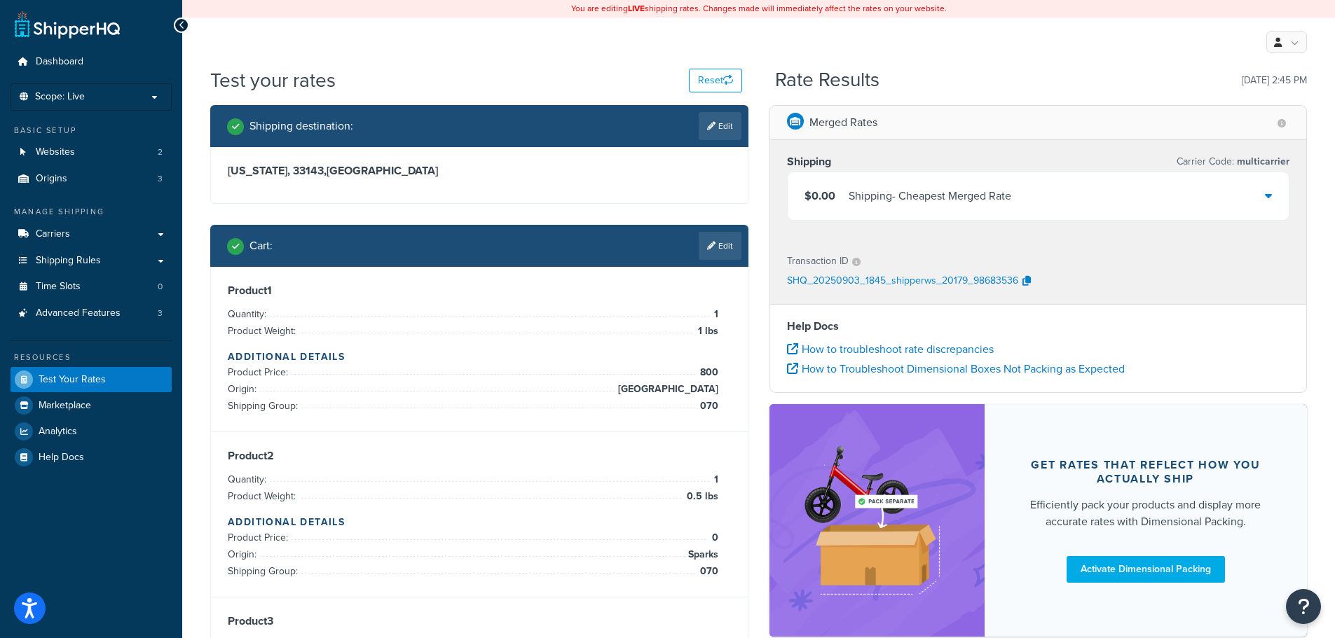
click at [1201, 185] on div "$0.00 Shipping - Cheapest Merged Rate" at bounding box center [1038, 196] width 502 height 48
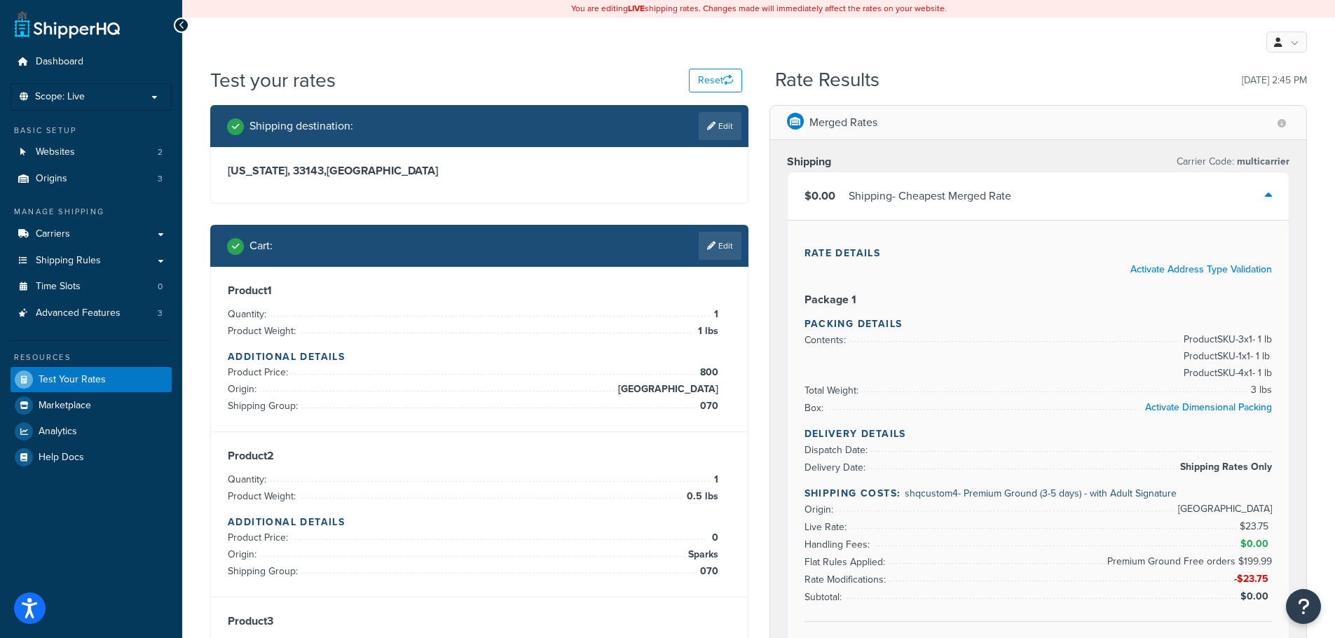
click at [479, 53] on div "My Profile Billing Global Settings Contact Us Logout" at bounding box center [758, 42] width 1152 height 49
click at [89, 237] on link "Carriers" at bounding box center [91, 234] width 161 height 26
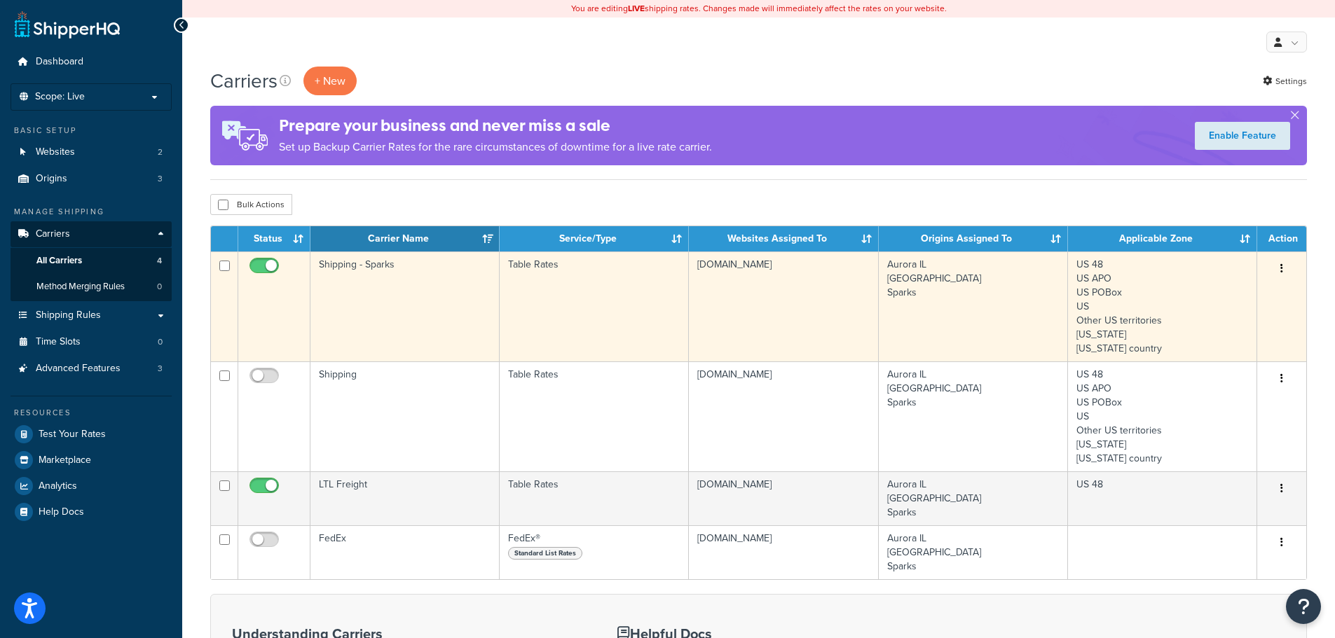
click at [581, 270] on td "Table Rates" at bounding box center [593, 306] width 189 height 110
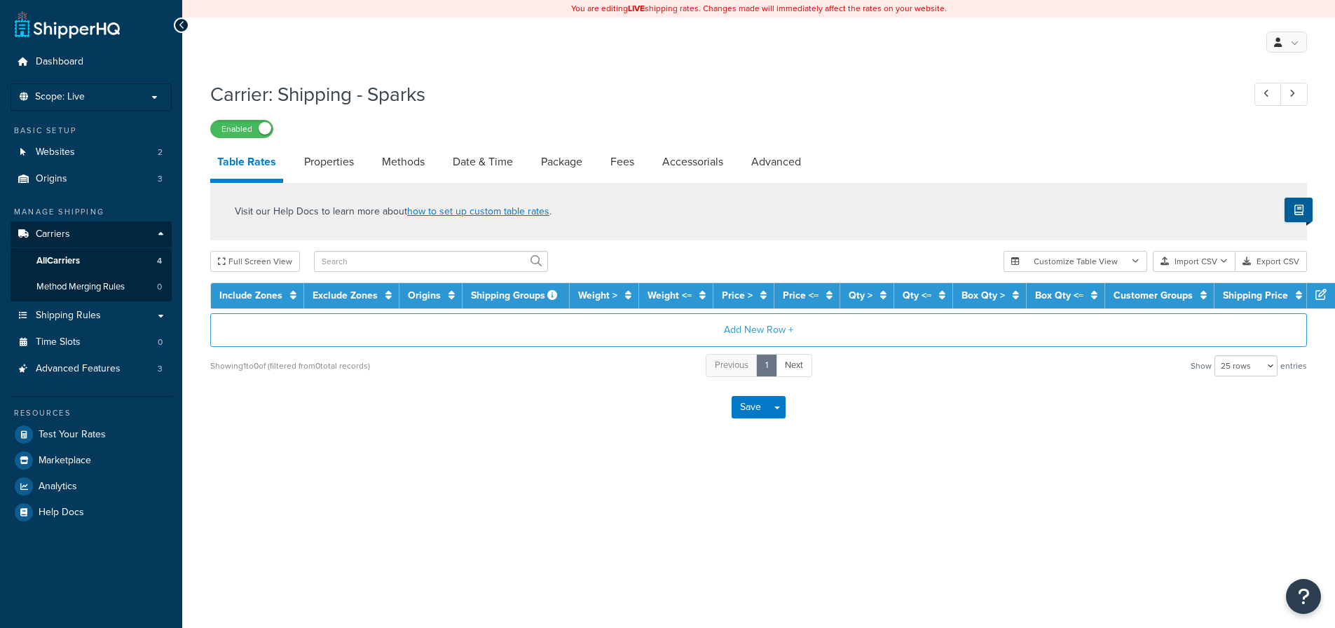
select select "25"
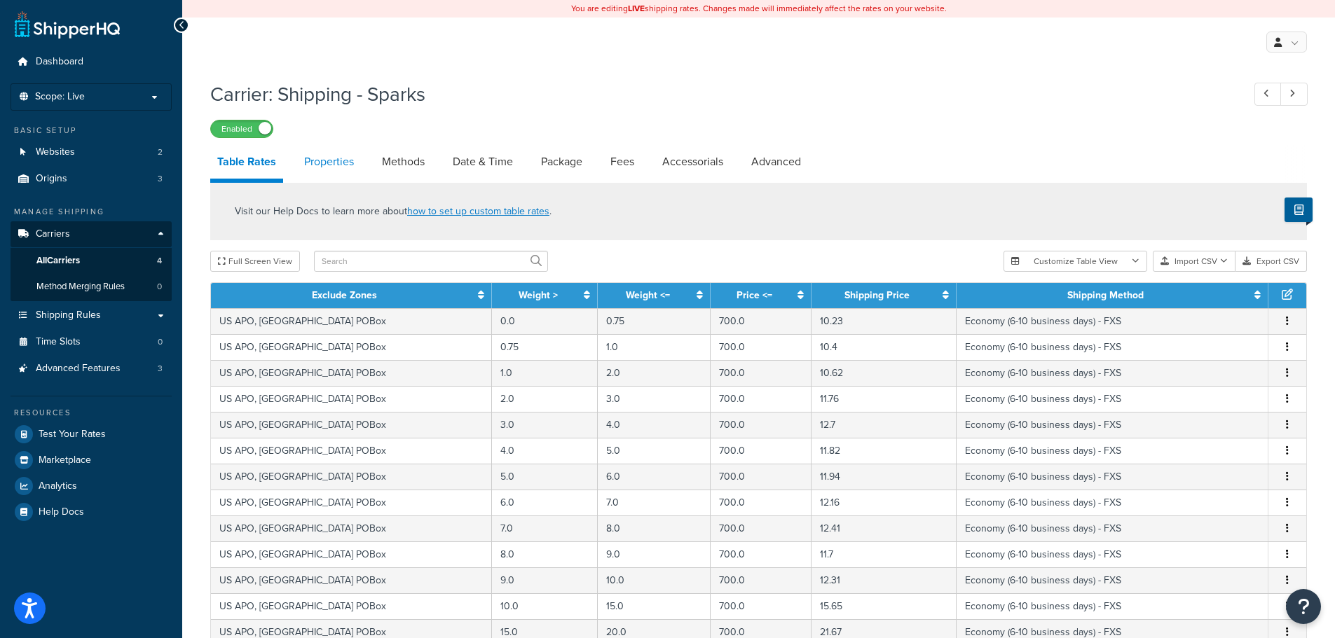
click at [326, 163] on link "Properties" at bounding box center [329, 162] width 64 height 34
select select "HIGHEST"
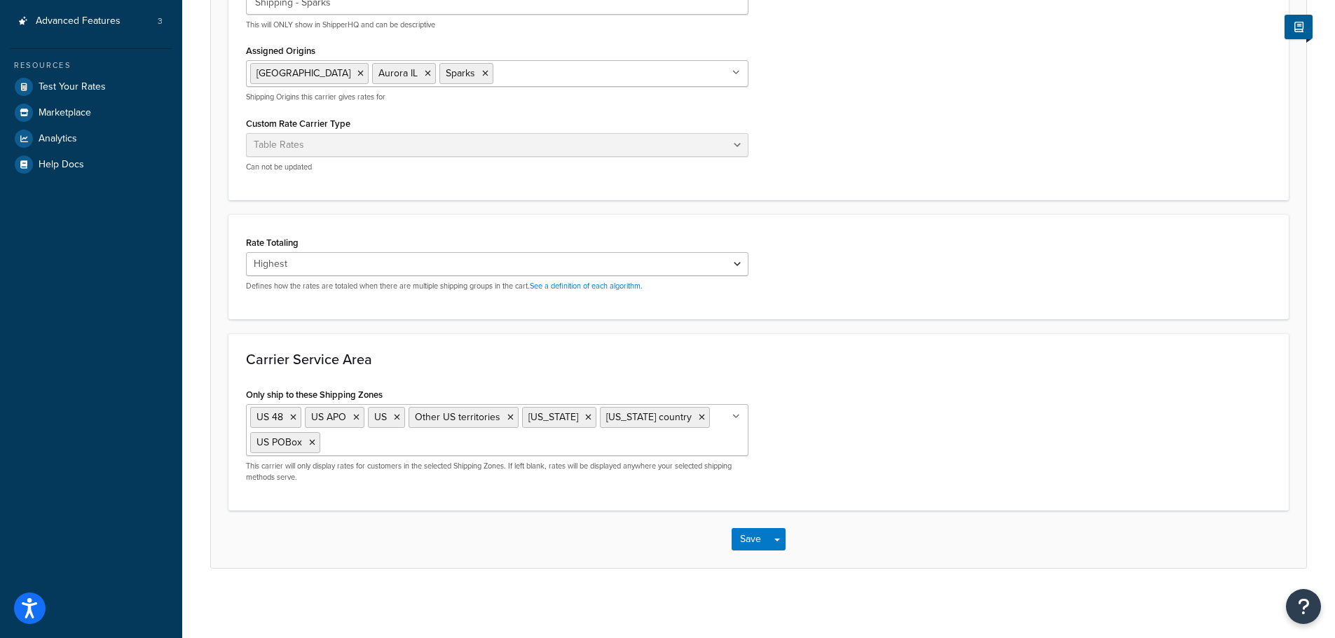
scroll to position [348, 0]
click at [744, 261] on select "Cumulative Highest Per Item Per SKU" at bounding box center [497, 263] width 502 height 24
click at [630, 283] on link "See a definition of each algorithm." at bounding box center [586, 285] width 113 height 11
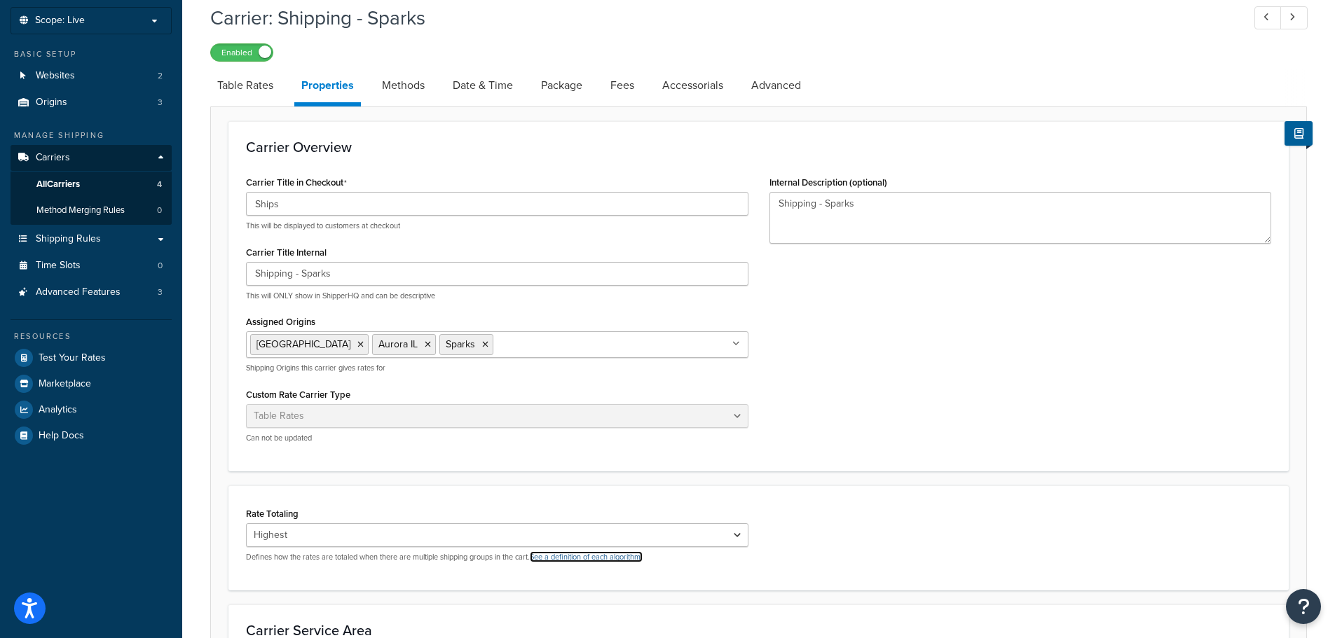
scroll to position [68, 0]
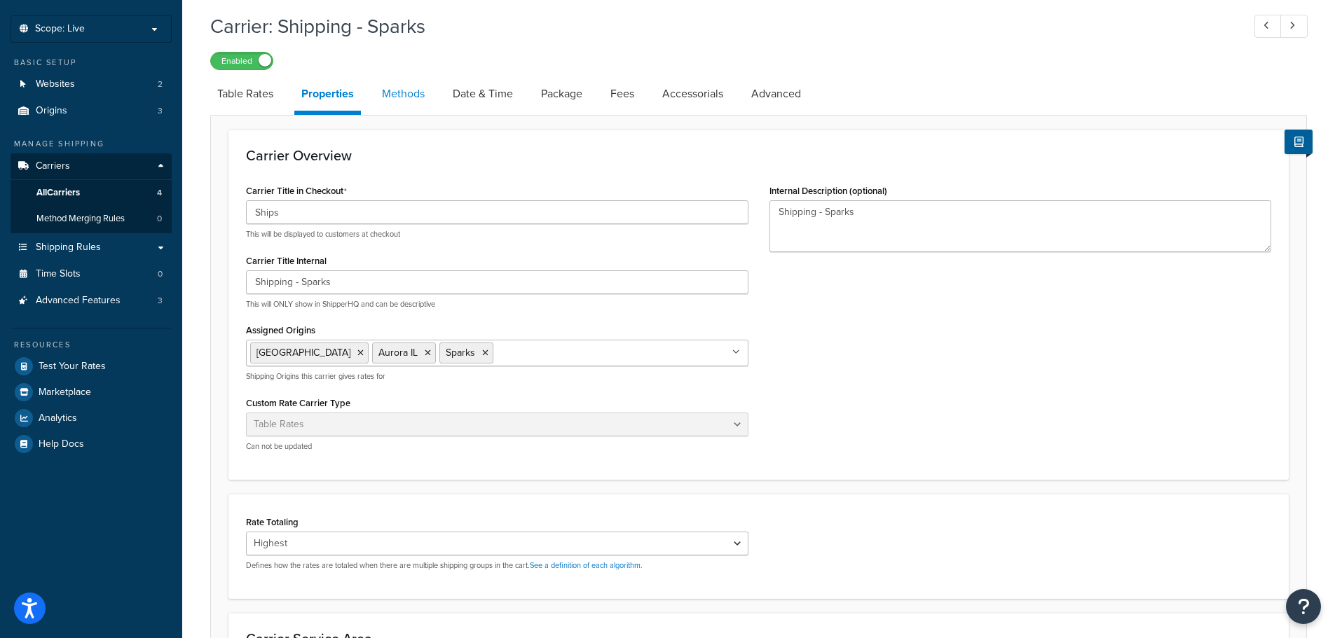
click at [411, 103] on link "Methods" at bounding box center [403, 94] width 57 height 34
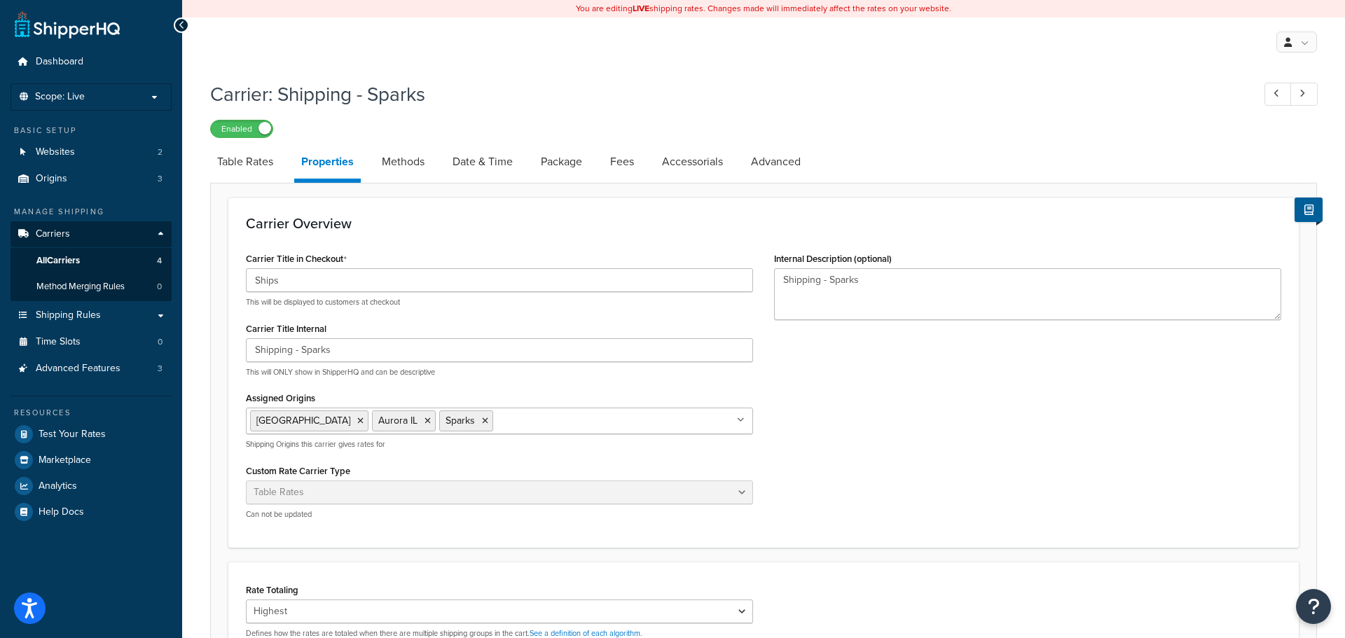
select select "25"
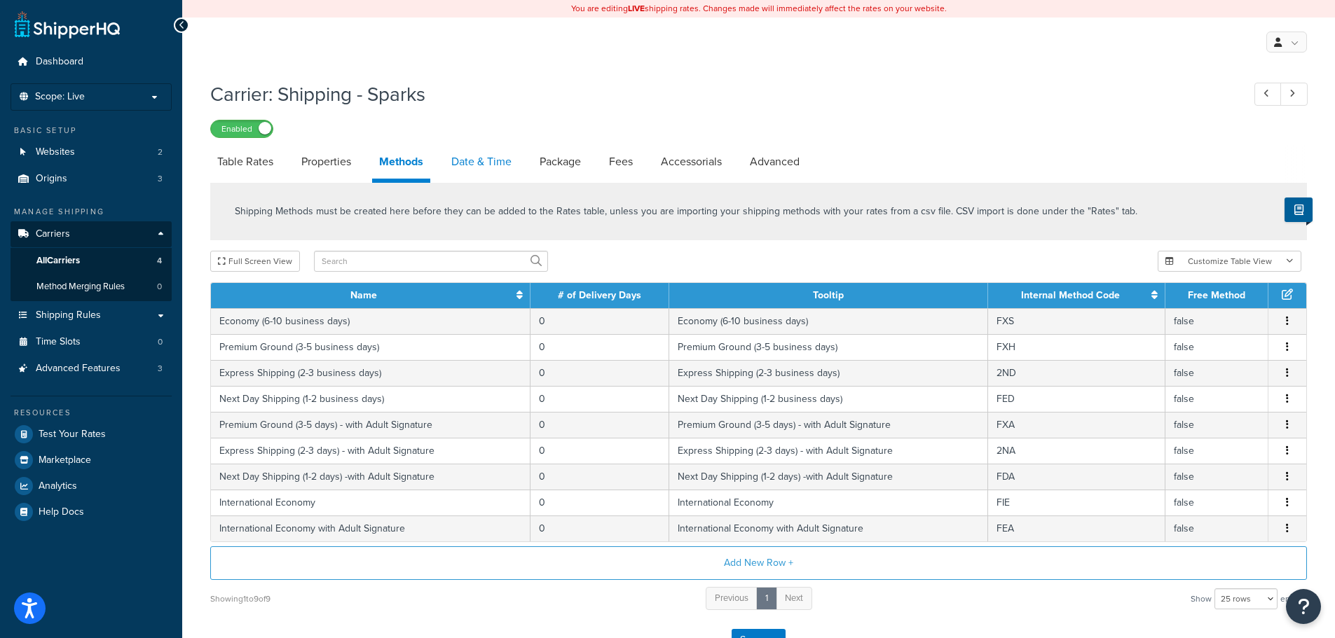
click at [495, 160] on link "Date & Time" at bounding box center [481, 162] width 74 height 34
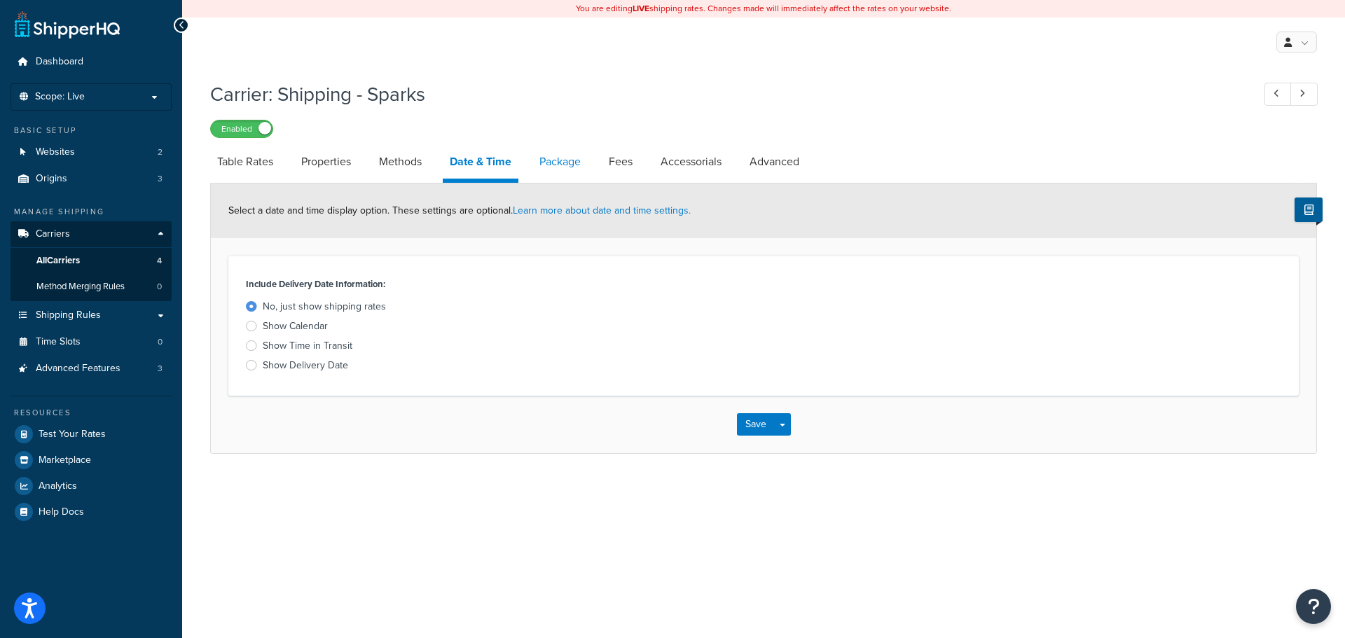
click at [545, 163] on link "Package" at bounding box center [559, 162] width 55 height 34
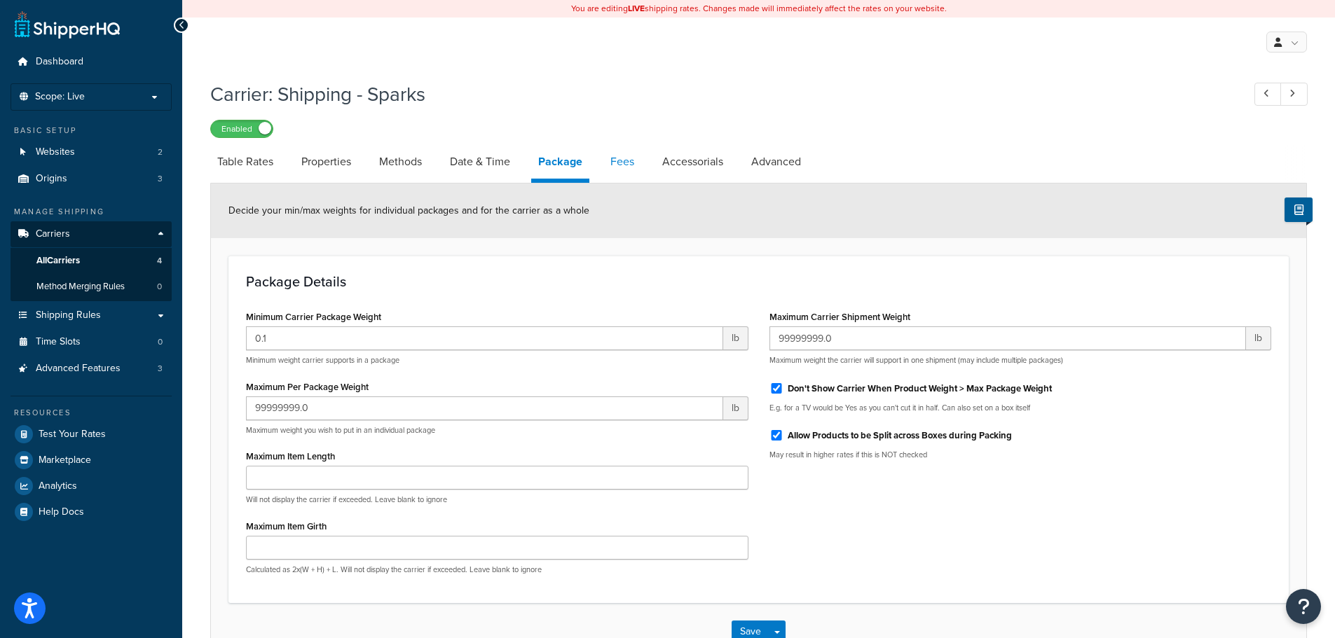
click at [630, 165] on link "Fees" at bounding box center [622, 162] width 38 height 34
select select "AFTER"
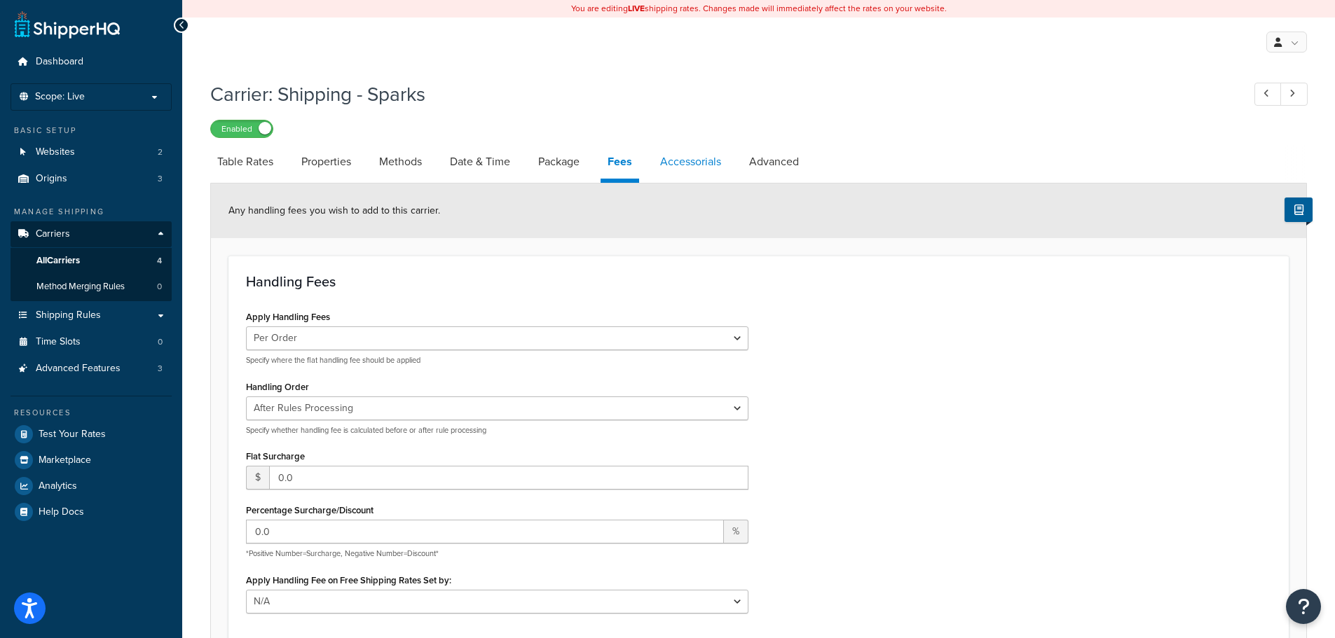
click at [682, 151] on link "Accessorials" at bounding box center [690, 162] width 75 height 34
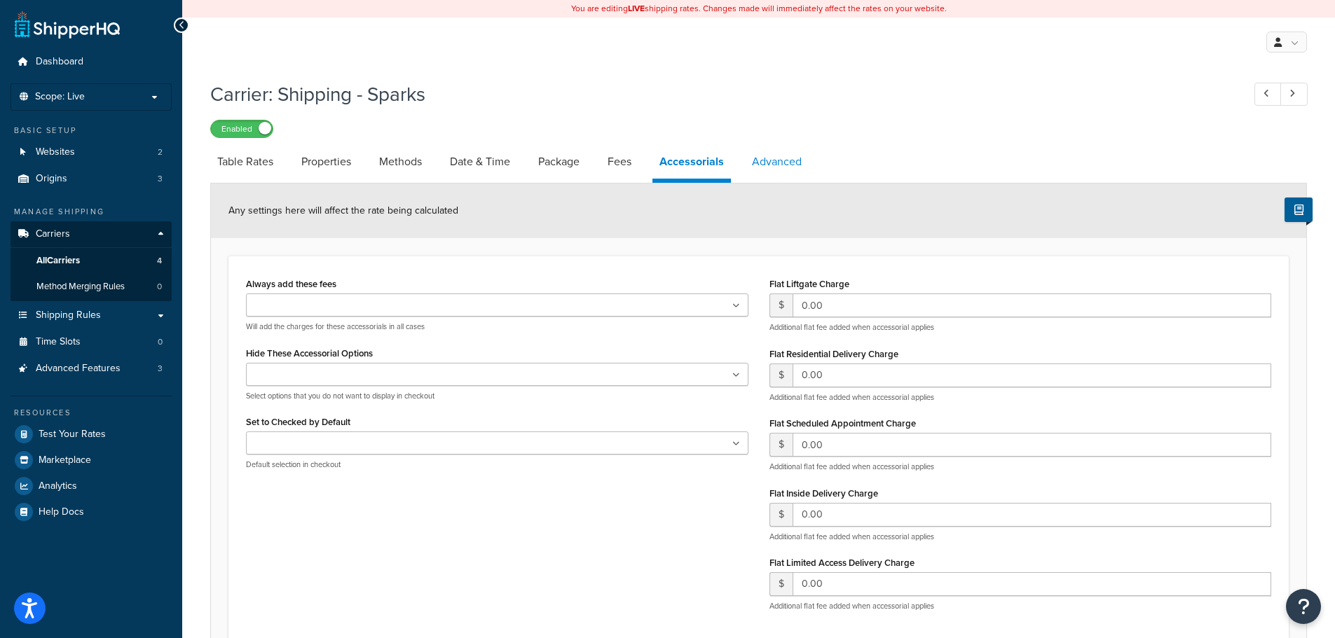
click at [758, 157] on link "Advanced" at bounding box center [777, 162] width 64 height 34
select select "false"
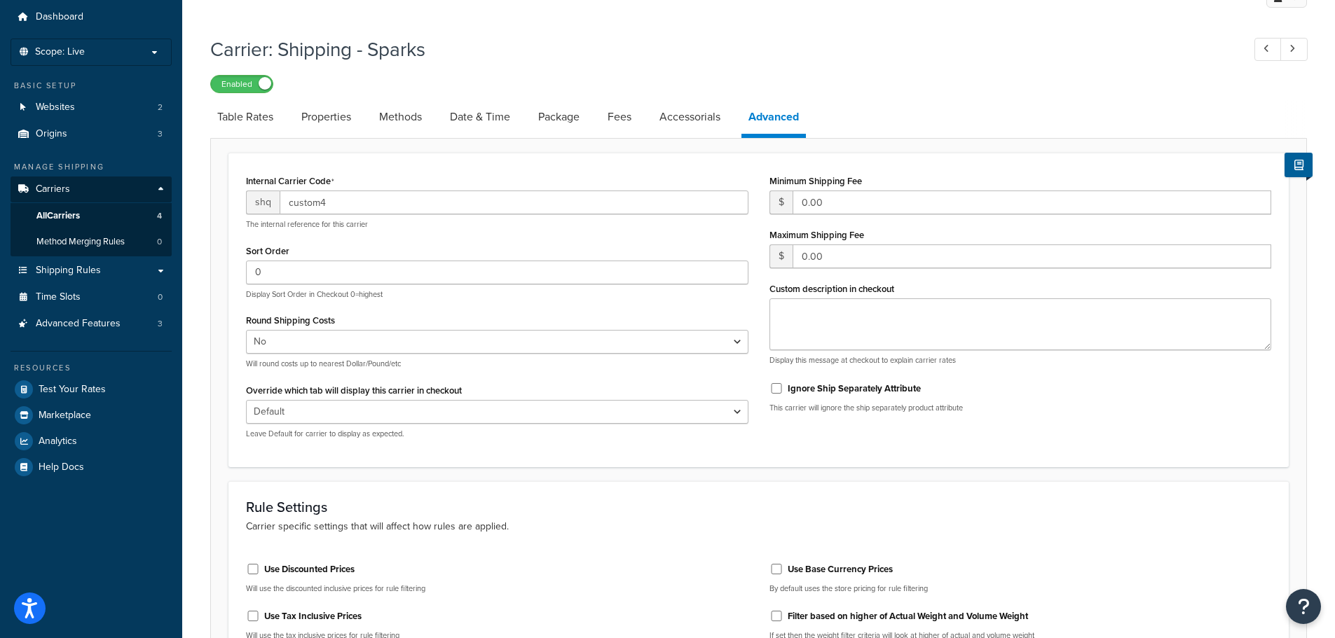
scroll to position [70, 0]
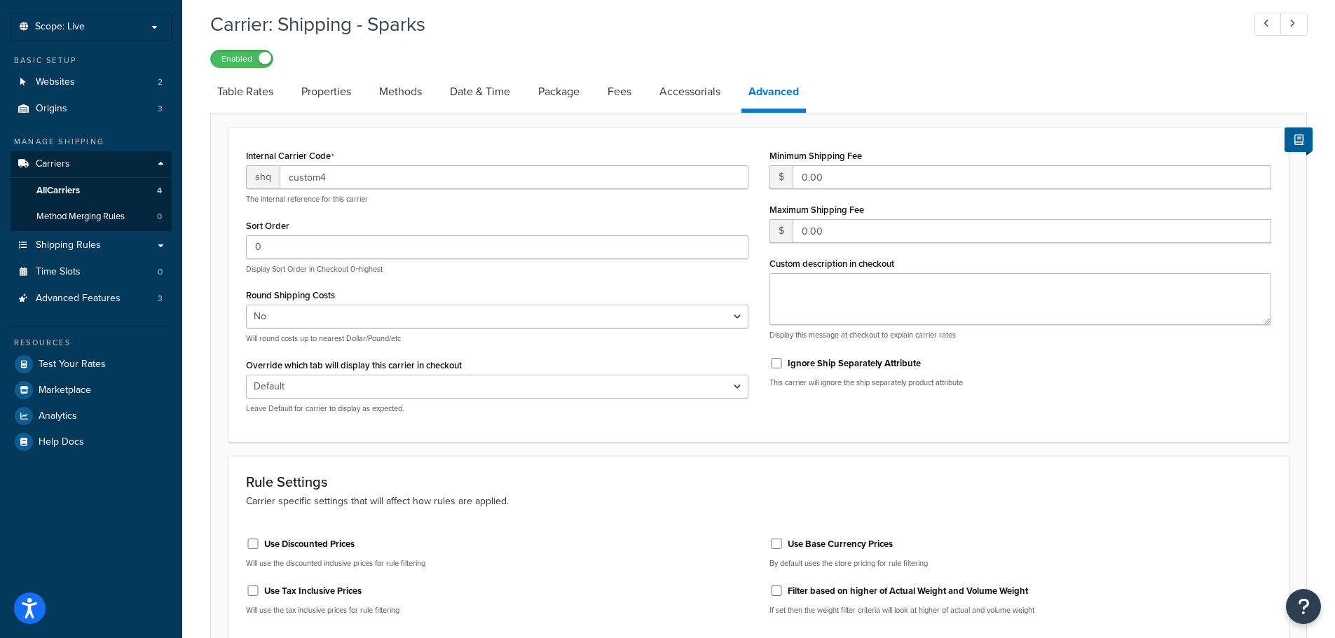
click at [717, 270] on p "Display Sort Order in Checkout 0=highest" at bounding box center [497, 269] width 502 height 11
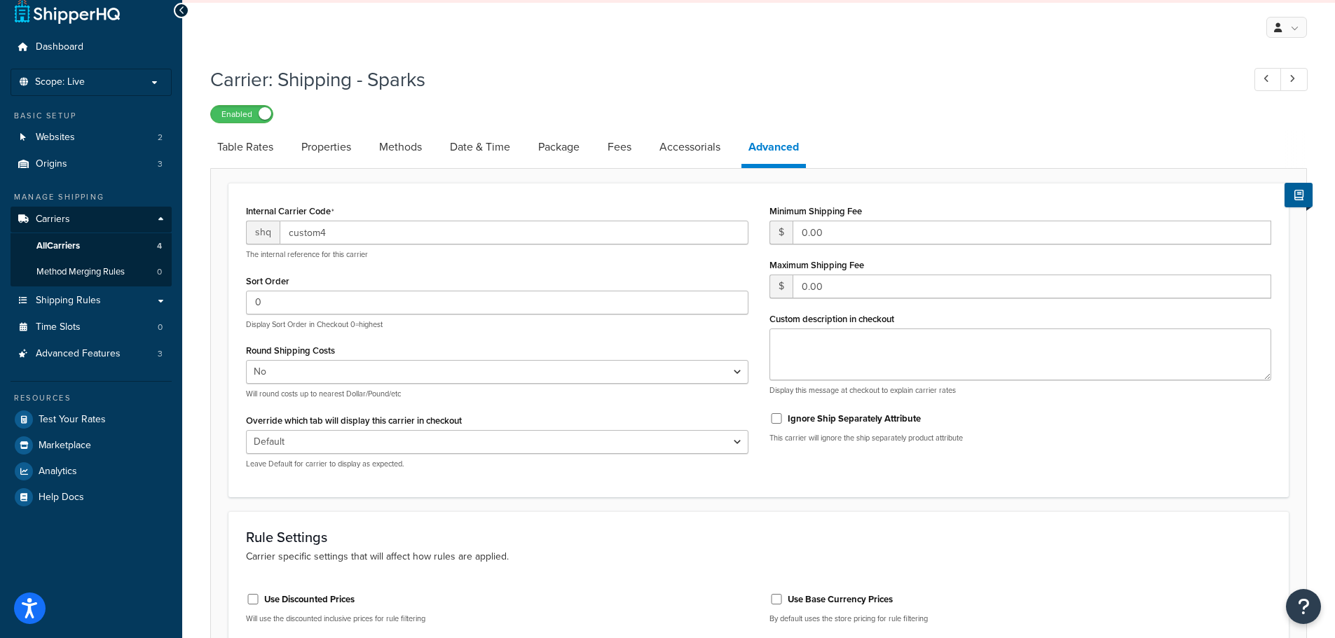
scroll to position [0, 0]
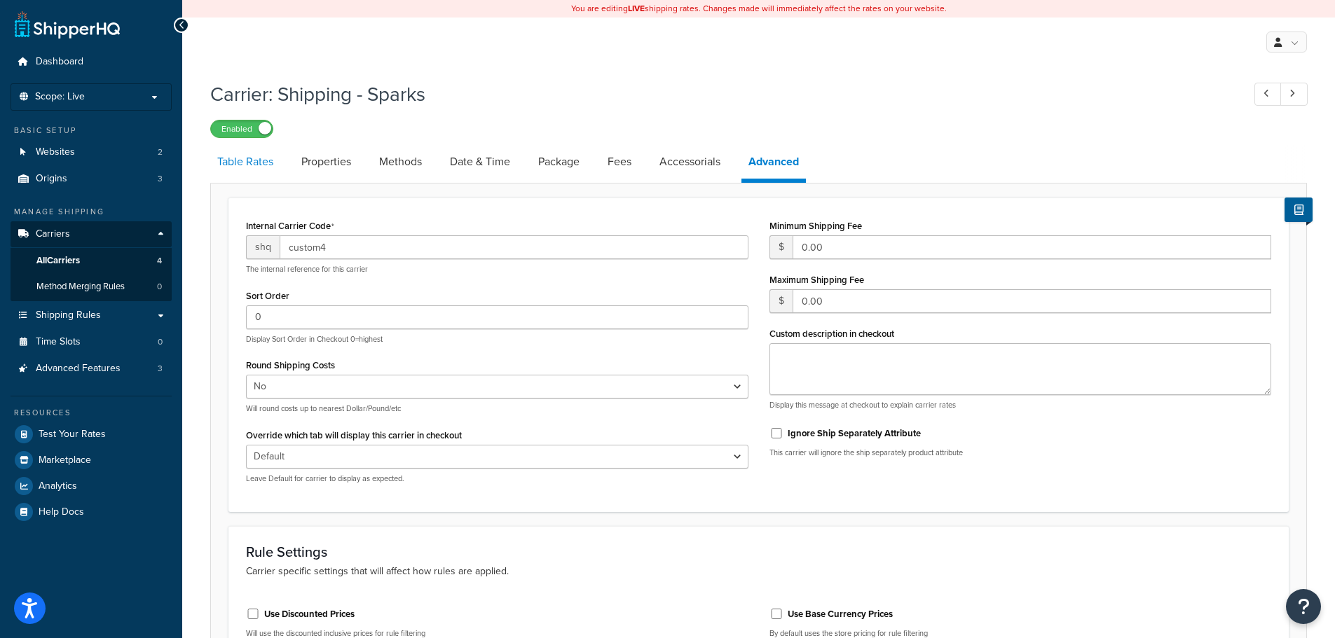
click at [244, 157] on link "Table Rates" at bounding box center [245, 162] width 70 height 34
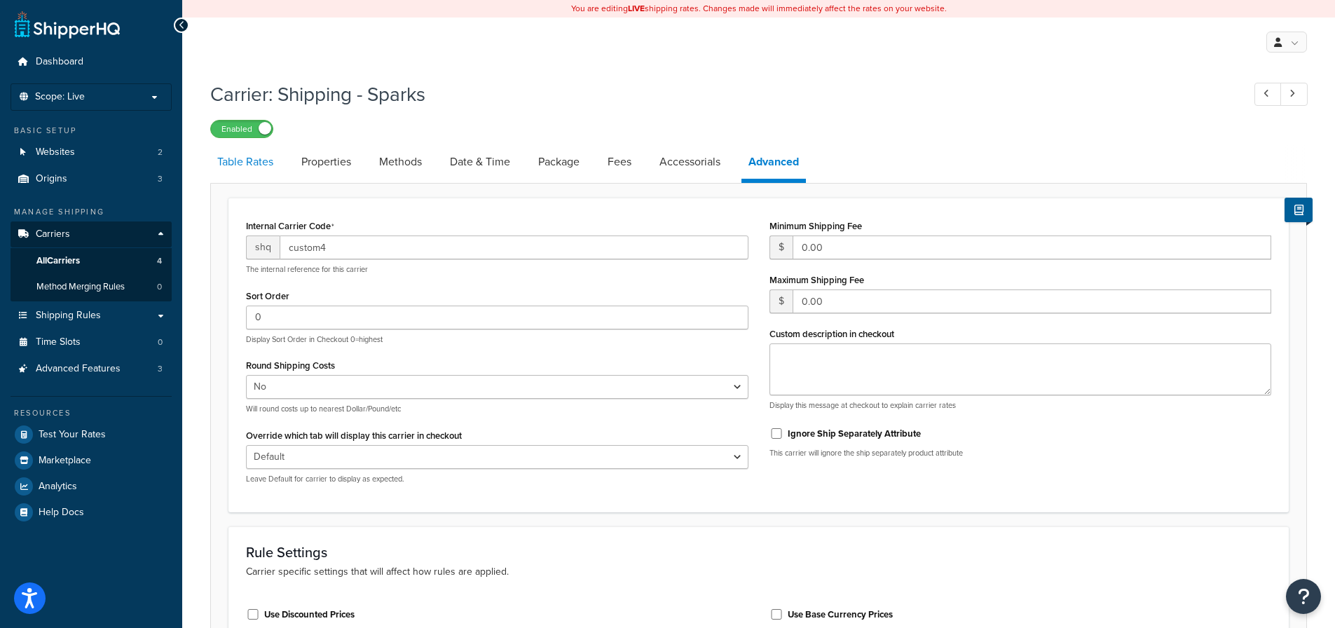
select select "25"
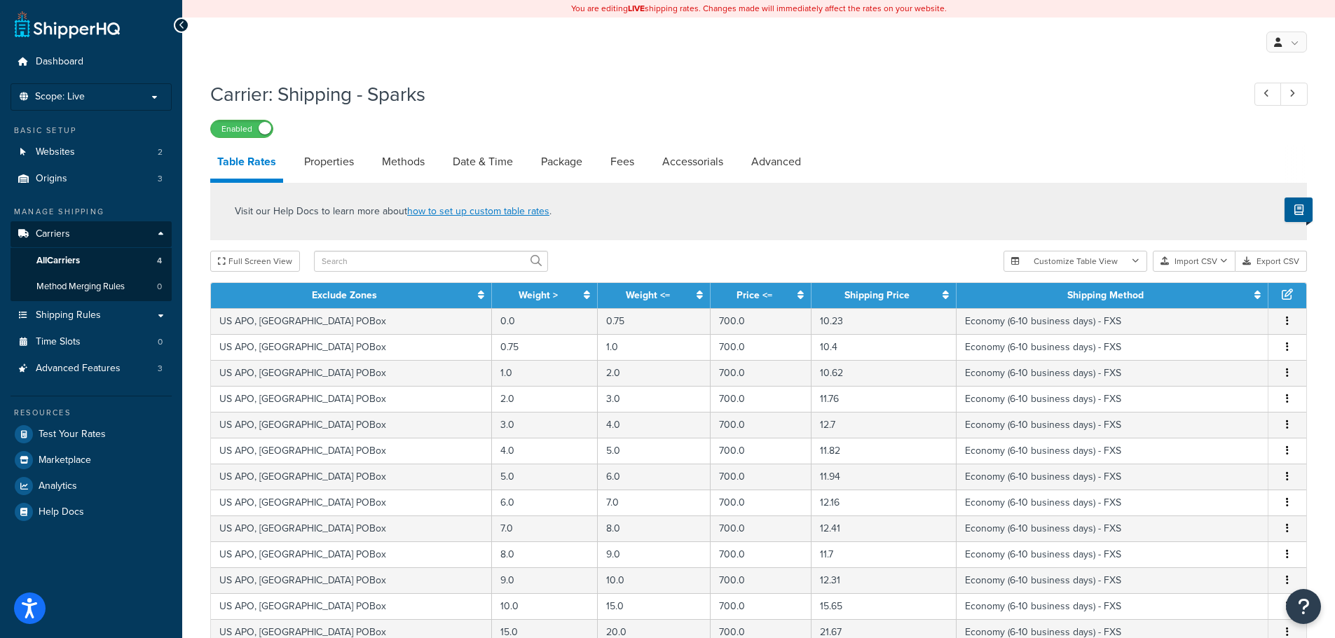
click at [281, 158] on link "Table Rates" at bounding box center [246, 164] width 73 height 38
click at [307, 158] on link "Properties" at bounding box center [329, 162] width 64 height 34
select select "HIGHEST"
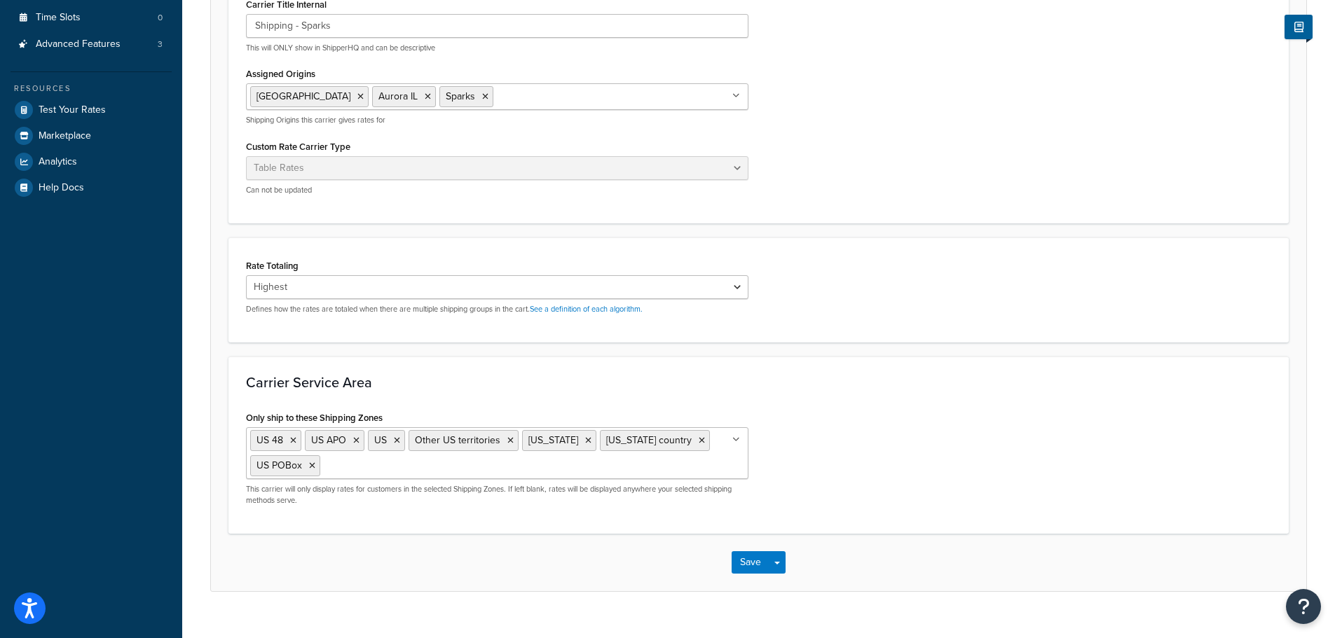
scroll to position [348, 0]
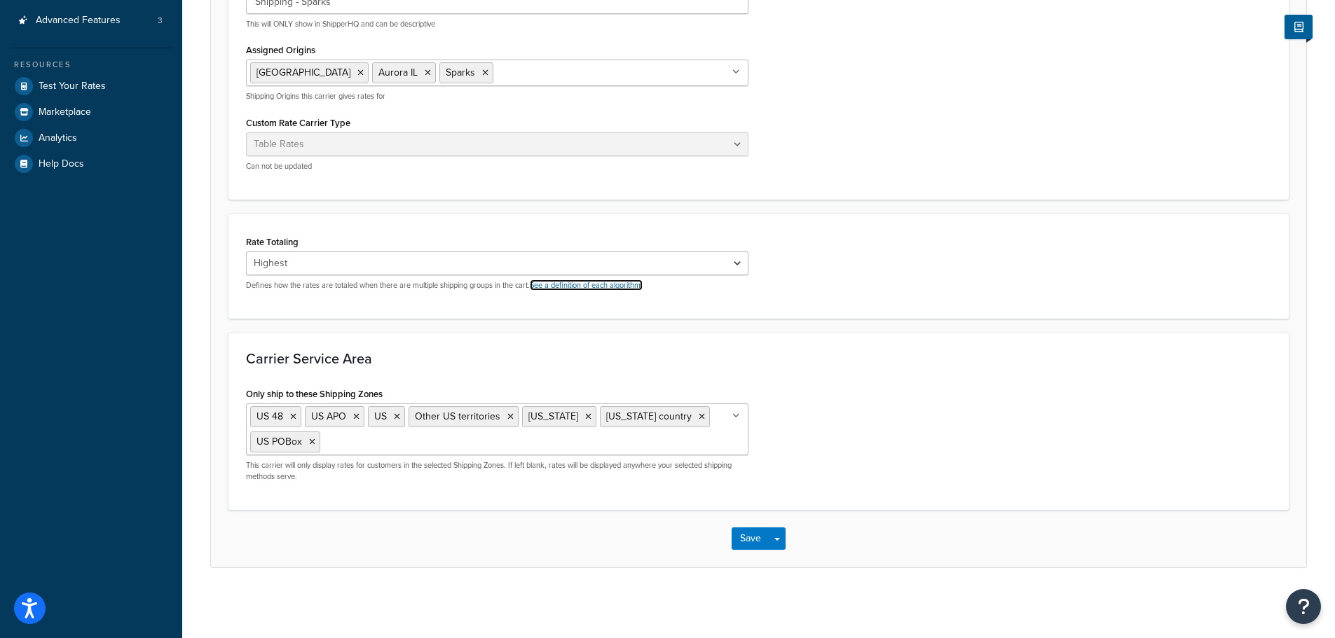
click at [598, 284] on link "See a definition of each algorithm." at bounding box center [586, 285] width 113 height 11
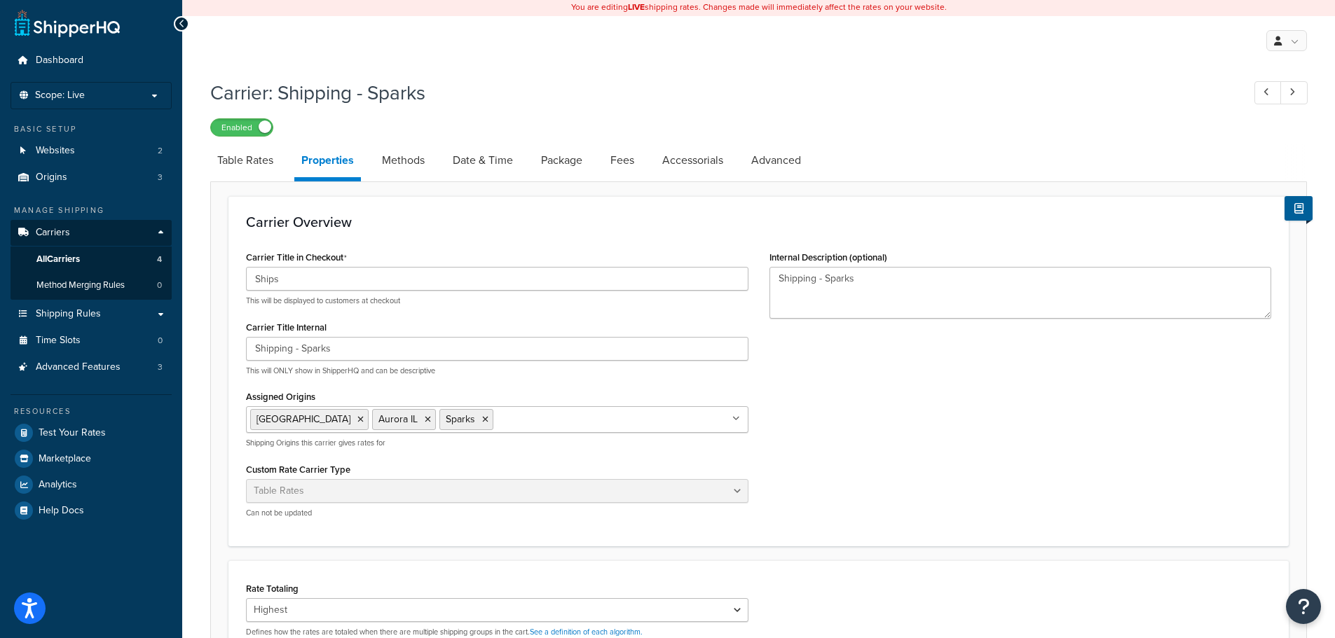
scroll to position [0, 0]
click at [118, 261] on link "All Carriers 4" at bounding box center [91, 261] width 161 height 26
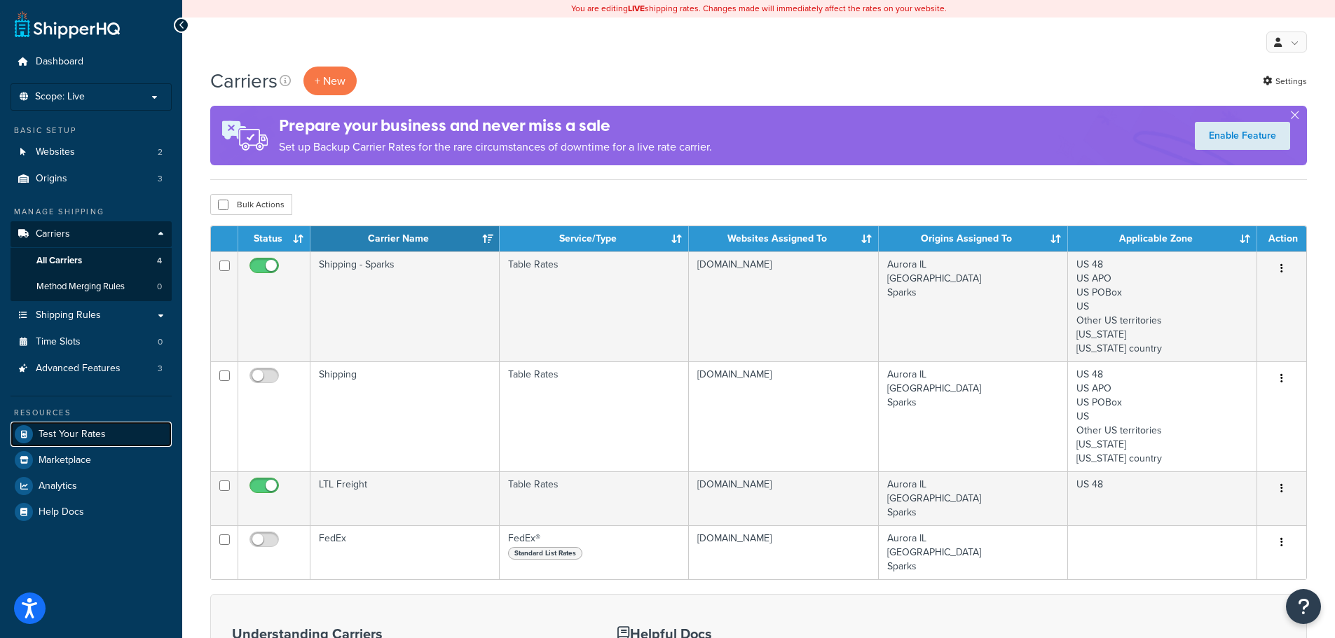
click at [125, 434] on link "Test Your Rates" at bounding box center [91, 434] width 161 height 25
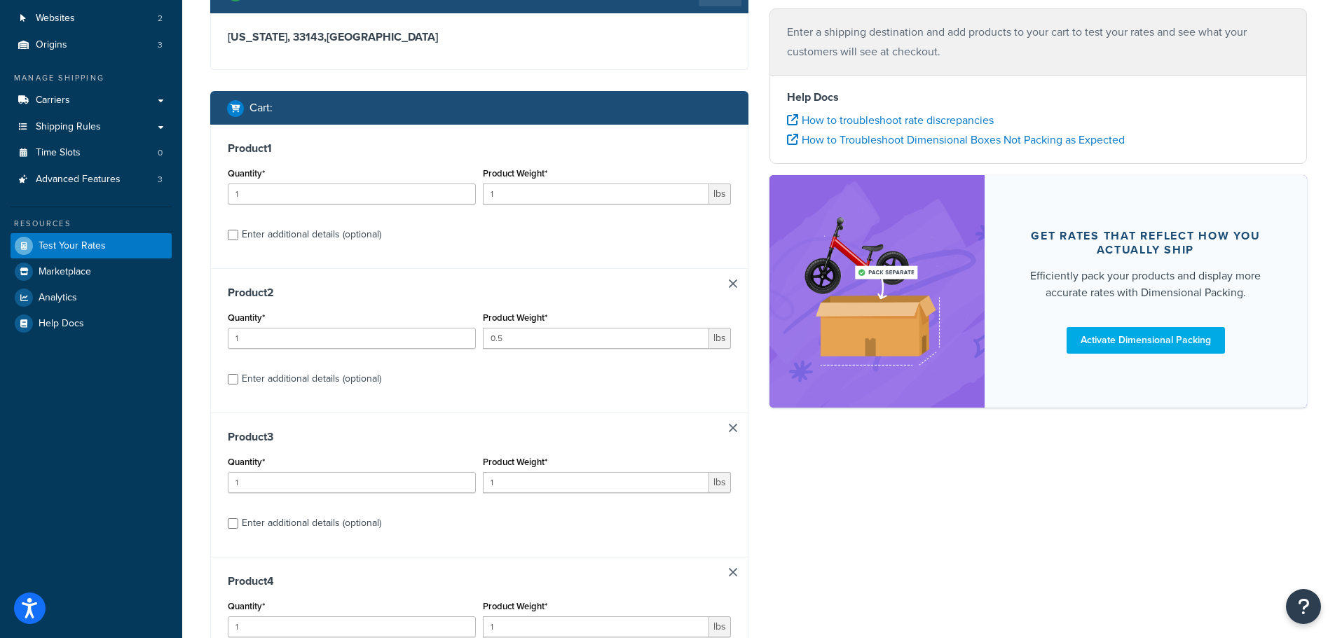
scroll to position [345, 0]
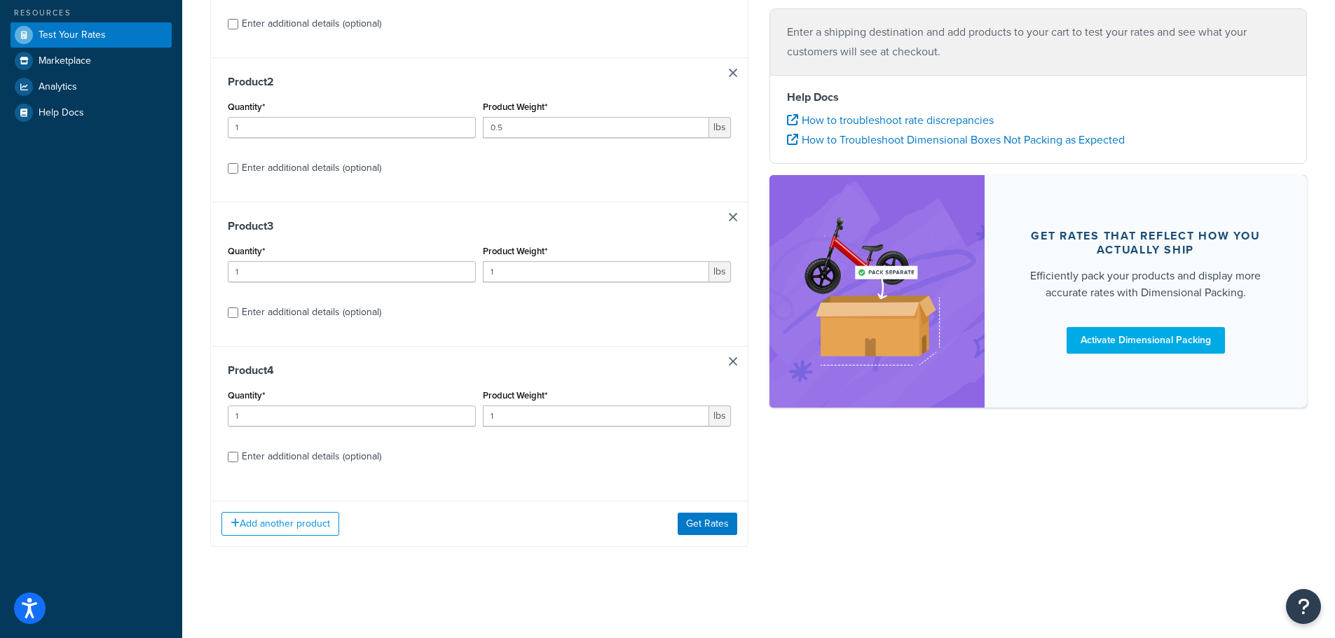
click at [274, 452] on div "Enter additional details (optional)" at bounding box center [311, 457] width 139 height 20
click at [238, 452] on input "Enter additional details (optional)" at bounding box center [233, 457] width 11 height 11
checkbox input "true"
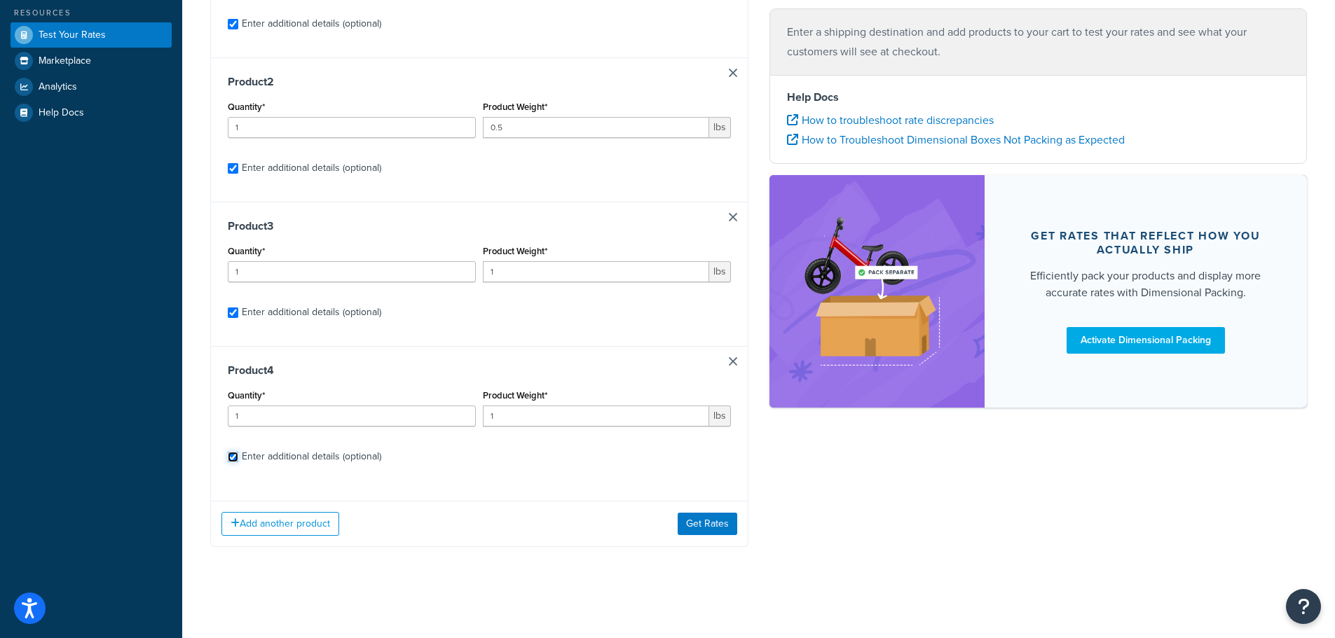
checkbox input "true"
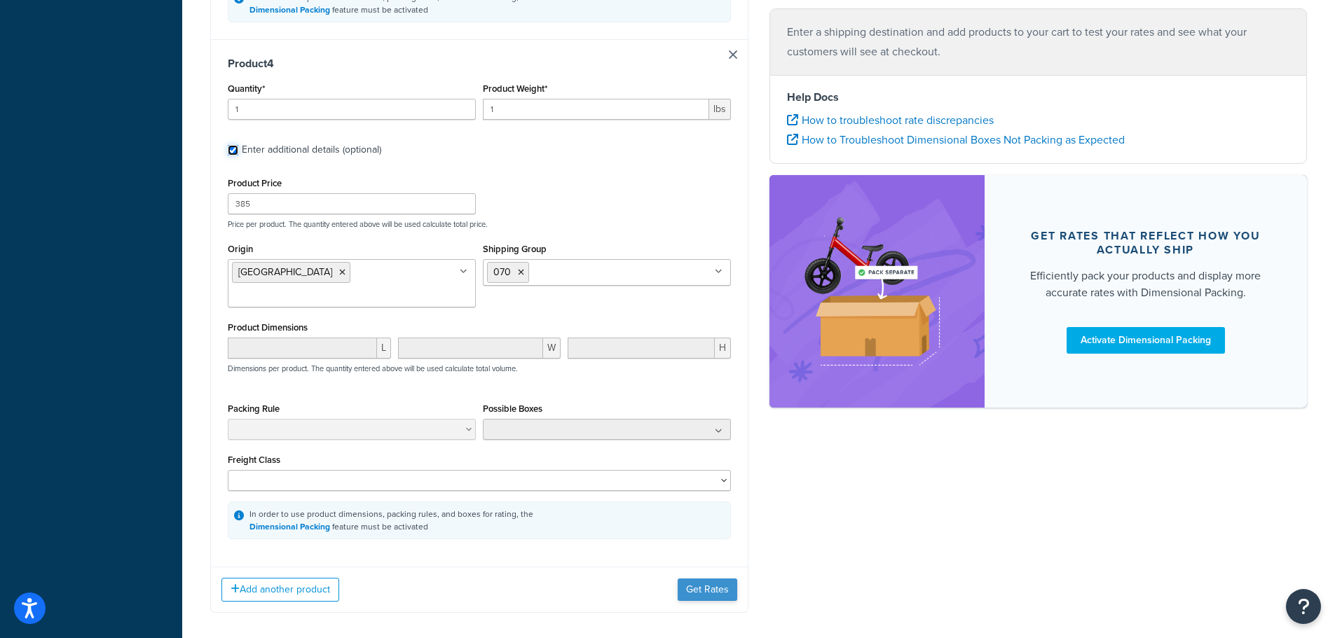
scroll to position [1749, 0]
click at [670, 566] on div "Add another product Get Rates" at bounding box center [479, 589] width 537 height 46
click at [681, 578] on button "Get Rates" at bounding box center [707, 589] width 60 height 22
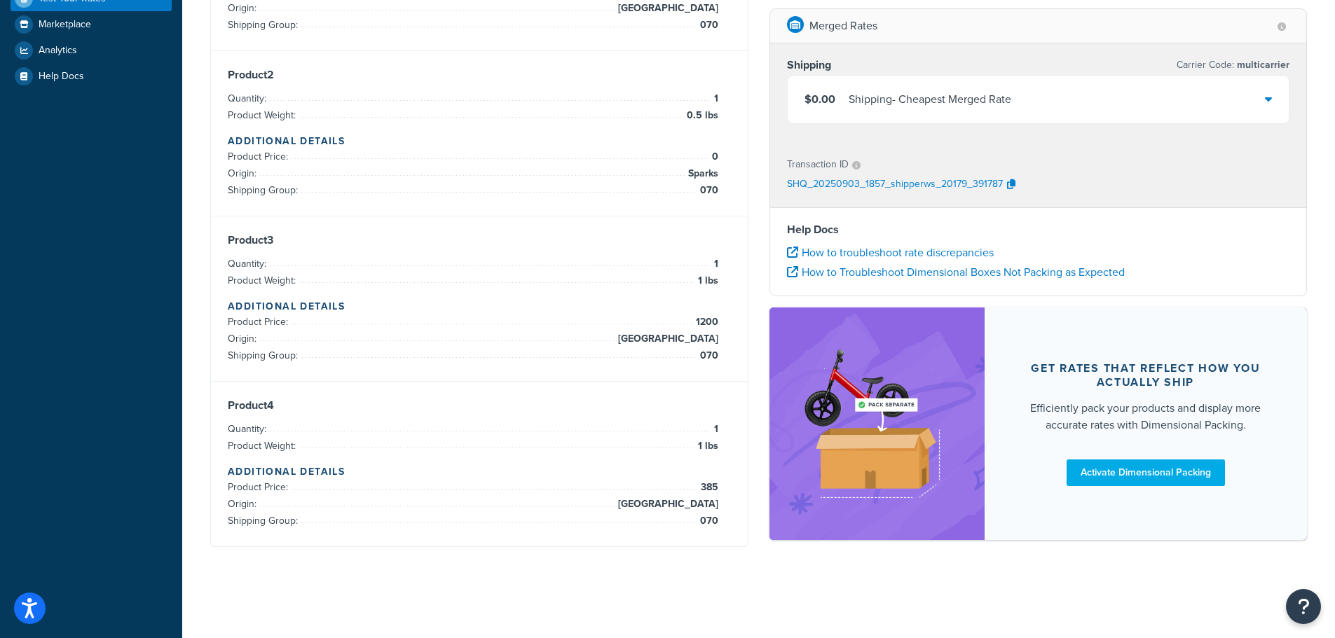
scroll to position [381, 0]
click at [1108, 103] on div "$0.00 Shipping - Cheapest Merged Rate" at bounding box center [1038, 100] width 502 height 48
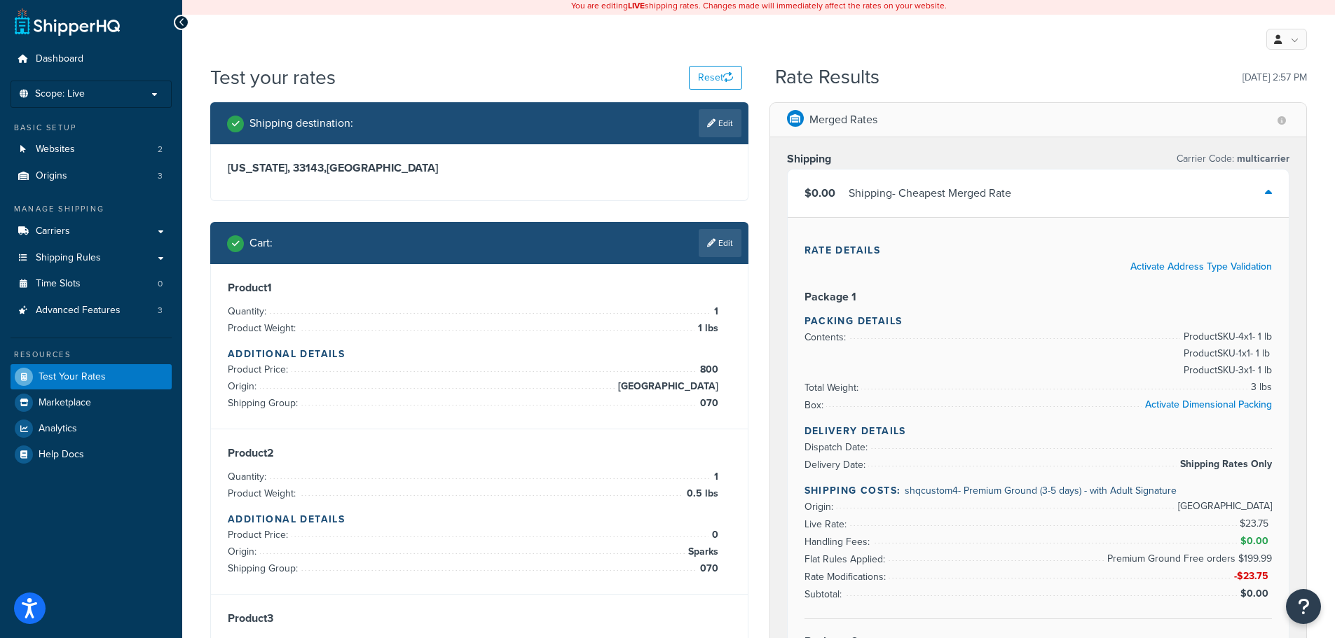
scroll to position [0, 0]
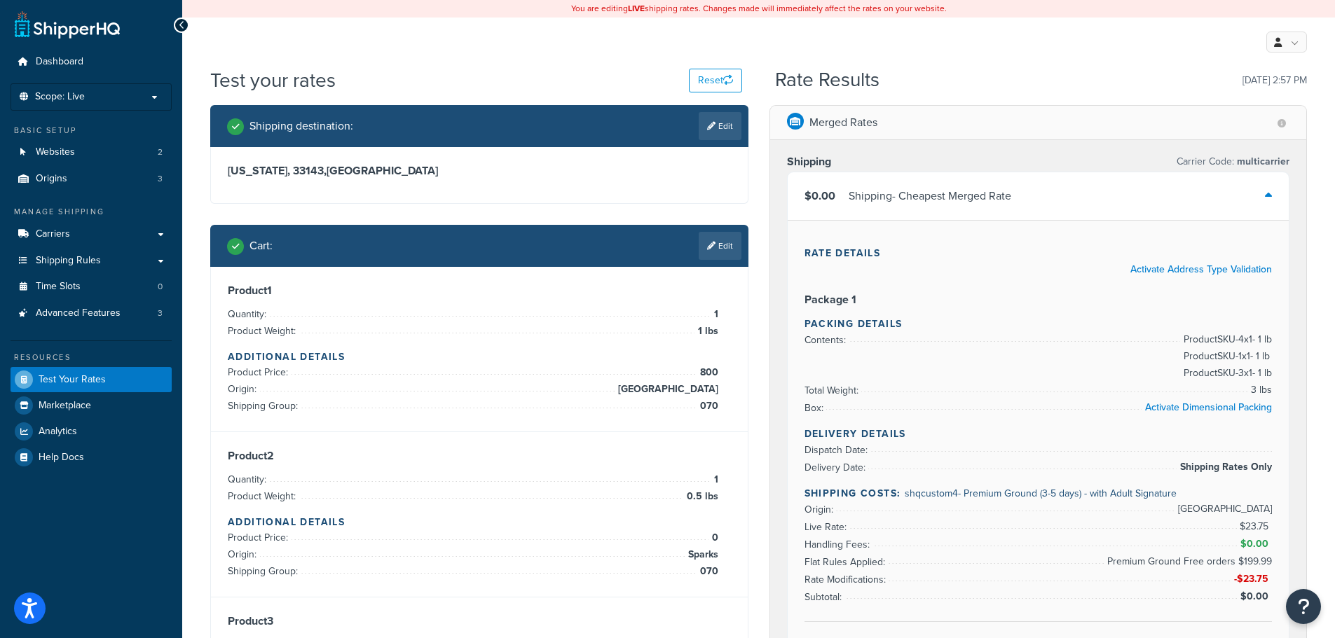
click at [547, 49] on div "My Profile Billing Global Settings Contact Us Logout" at bounding box center [758, 42] width 1152 height 49
